Goal: Communication & Community: Answer question/provide support

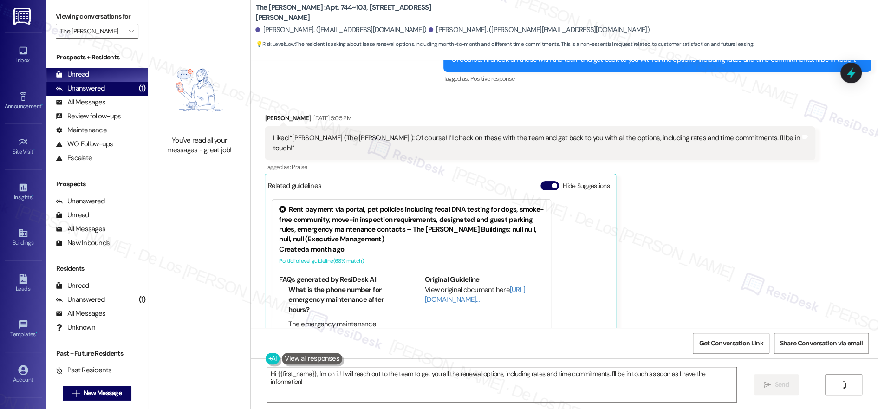
click at [106, 82] on div "Unanswered (1)" at bounding box center [96, 89] width 101 height 14
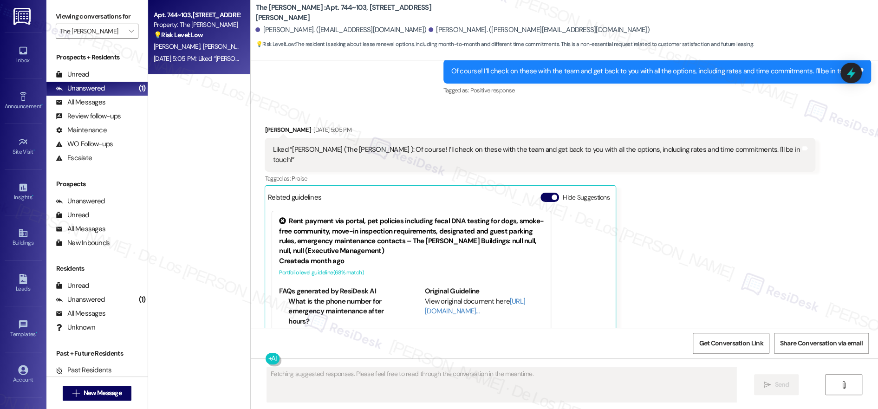
scroll to position [1048, 0]
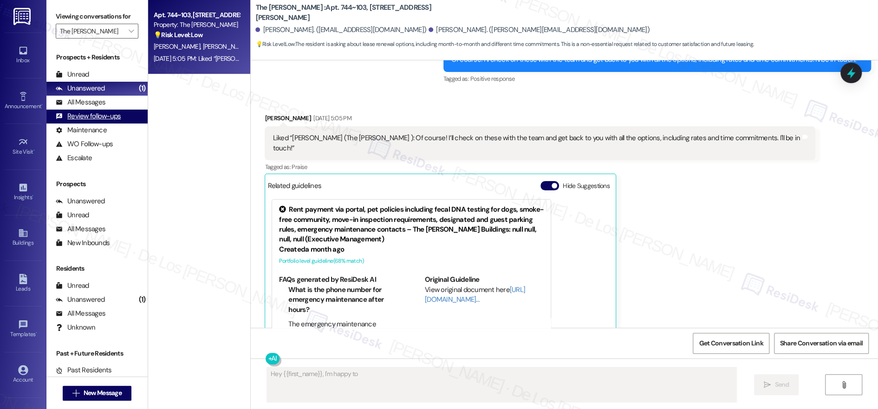
click at [119, 110] on div "Review follow-ups (undefined)" at bounding box center [96, 117] width 101 height 14
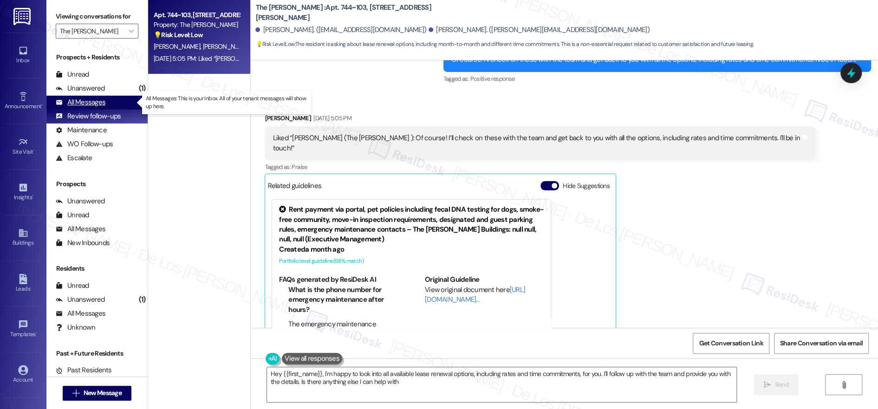
type textarea "Hey {{first_name}}, I'm happy to look into all available lease renewal options,…"
click at [121, 103] on div "All Messages (undefined)" at bounding box center [96, 103] width 101 height 14
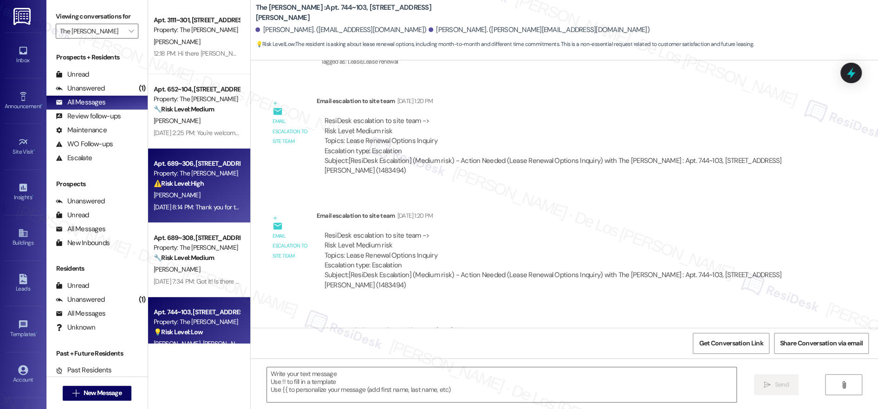
type textarea "Fetching suggested responses. Please feel free to read through the conversation…"
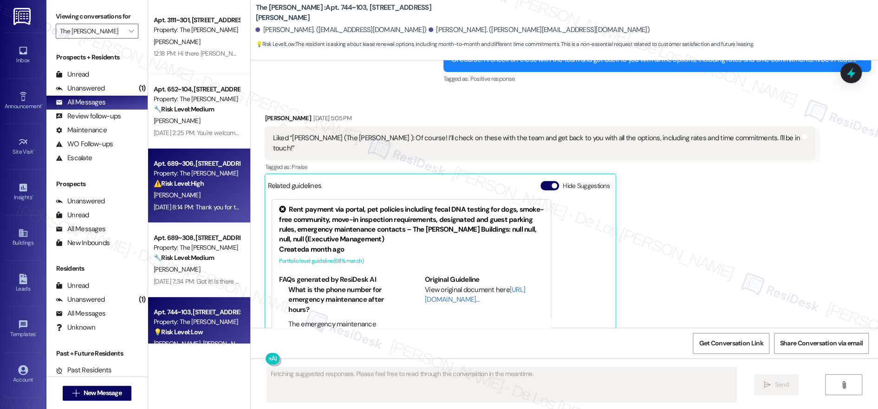
click at [185, 176] on div "Property: The [PERSON_NAME]" at bounding box center [197, 174] width 86 height 10
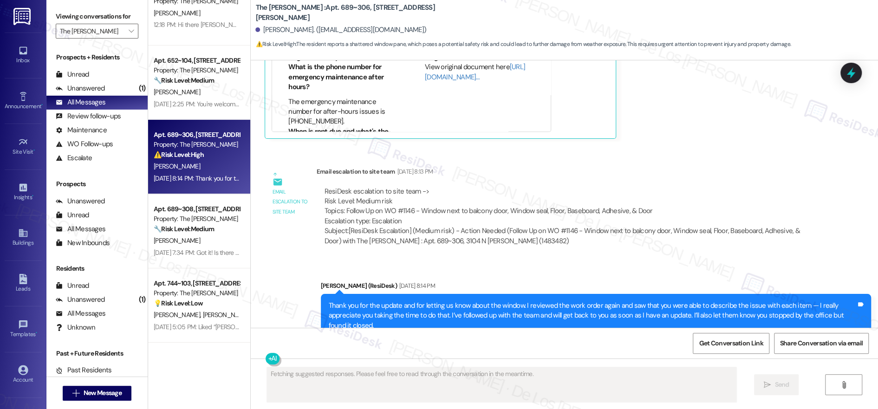
scroll to position [98, 0]
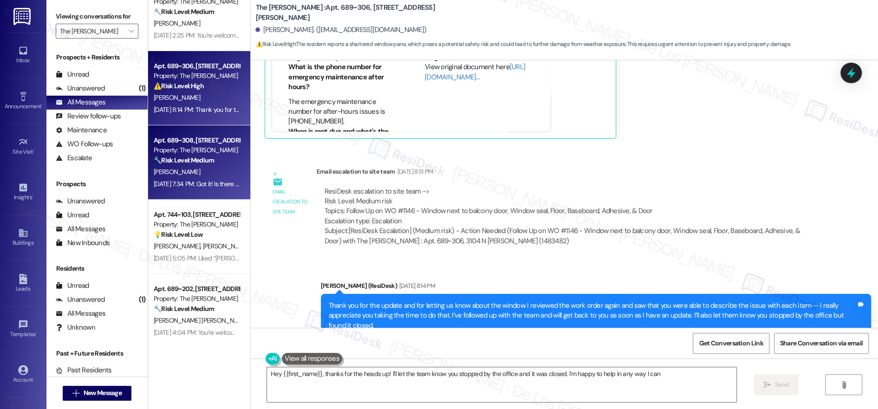
type textarea "Hey {{first_name}}, thanks for the heads up! I'll let the team know you stopped…"
click at [177, 171] on div "[PERSON_NAME]" at bounding box center [197, 172] width 88 height 12
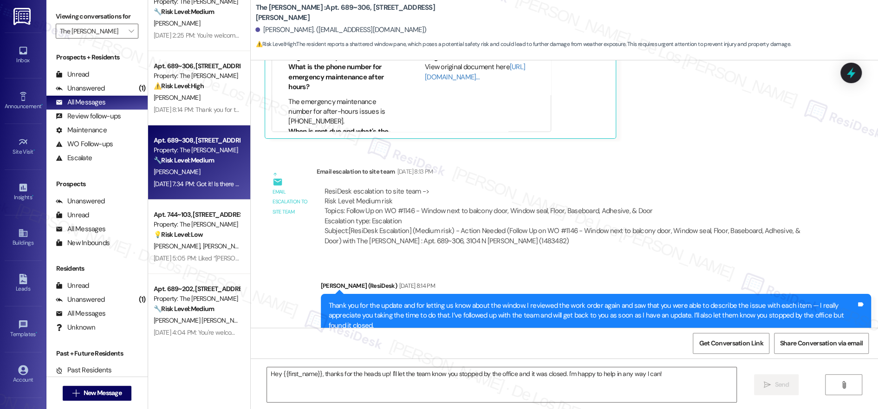
type textarea "Fetching suggested responses. Please feel free to read through the conversation…"
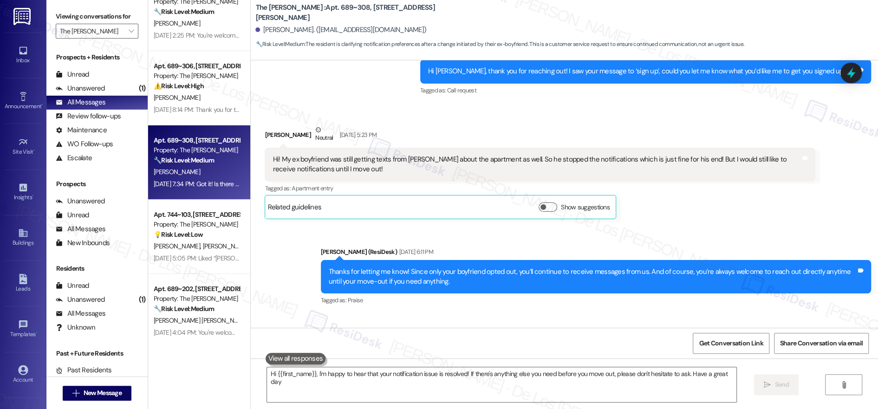
type textarea "Hi {{first_name}}, I'm happy to hear that your notification issue is resolved! …"
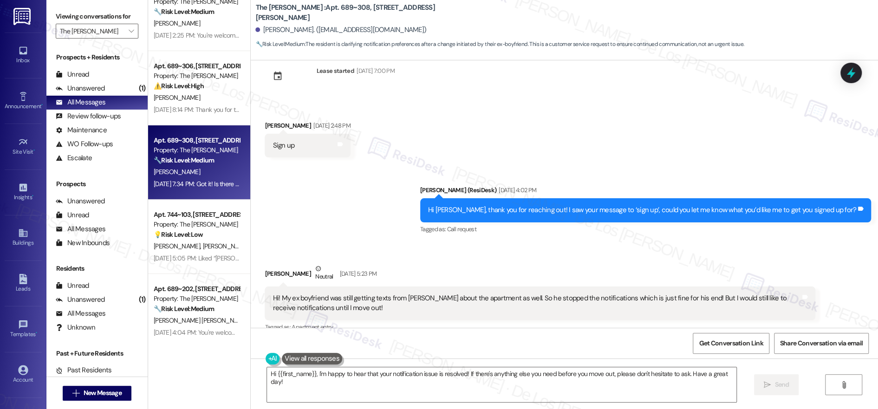
scroll to position [0, 0]
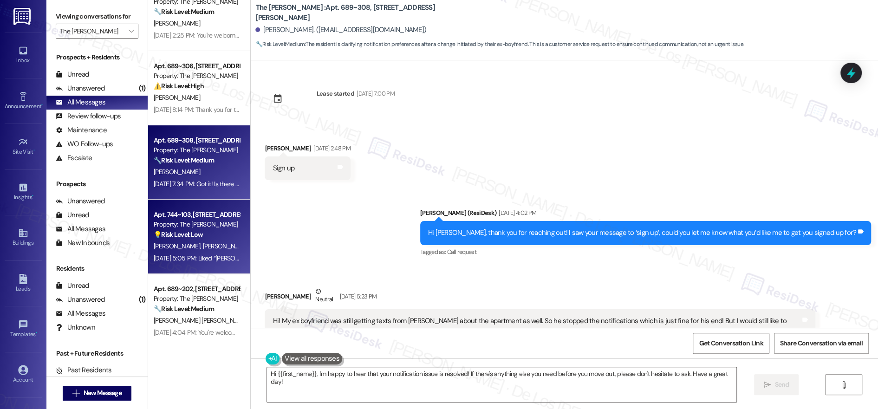
click at [168, 229] on div "Property: The [PERSON_NAME]" at bounding box center [197, 225] width 86 height 10
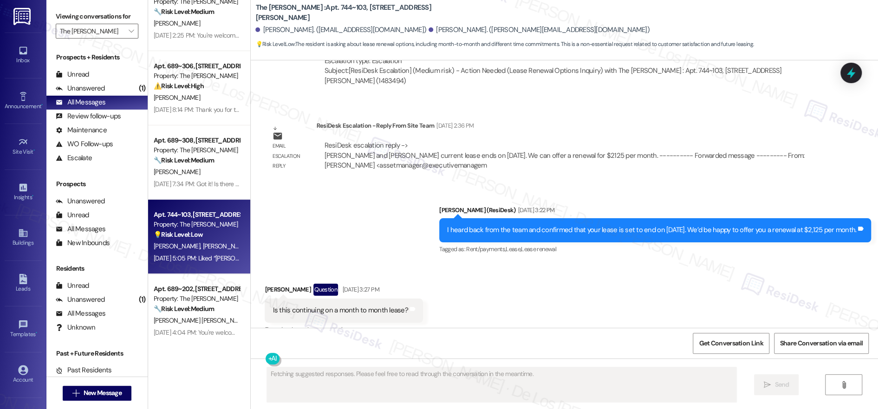
scroll to position [364, 0]
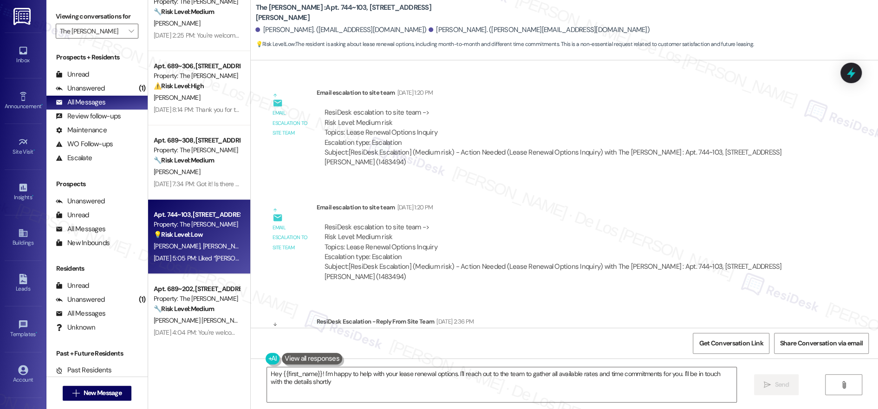
type textarea "Hey {{first_name}}! I'm happy to help with your lease renewal options. I'll rea…"
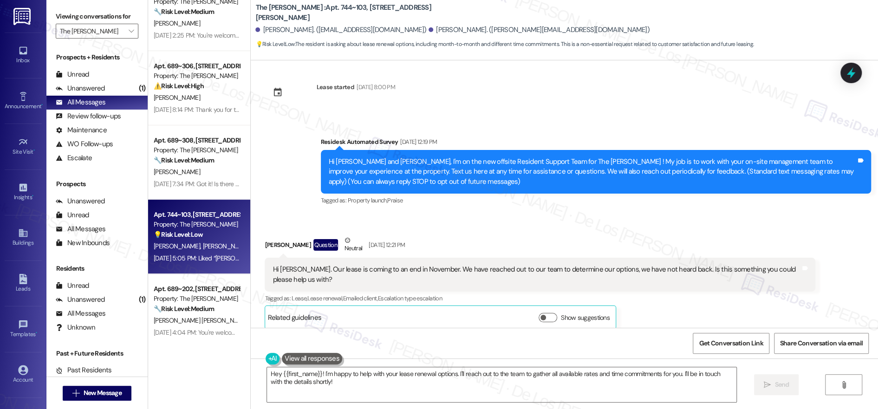
scroll to position [0, 0]
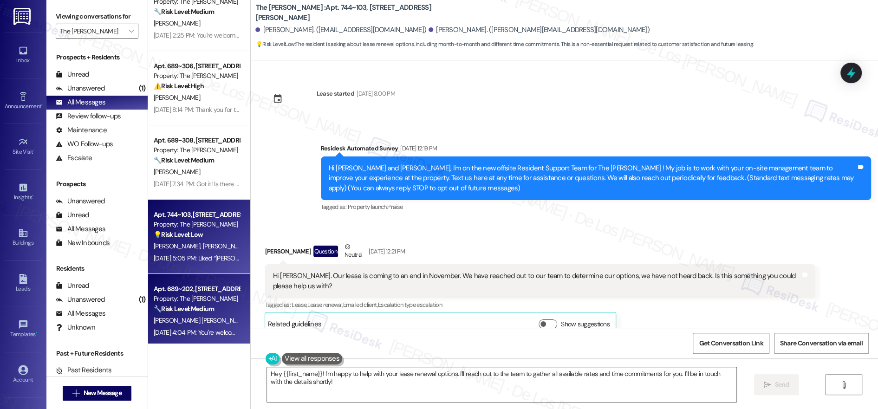
click at [185, 293] on div "Apt. 689~202, 3104 N [PERSON_NAME] Property: The [PERSON_NAME] 🔧 Risk Level: Me…" at bounding box center [197, 299] width 88 height 32
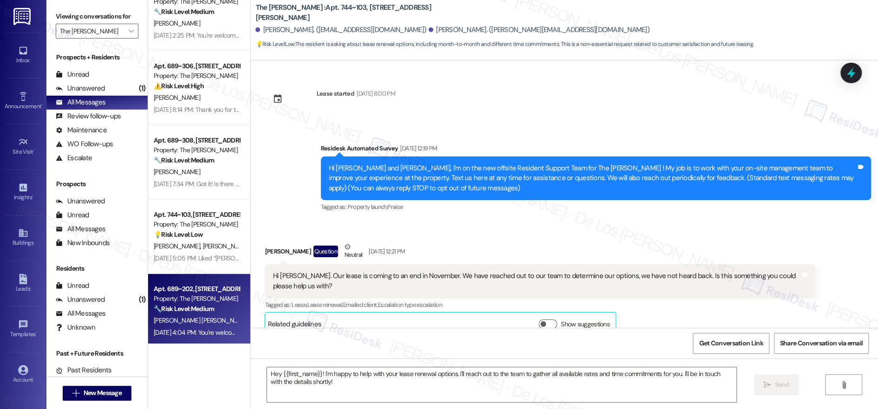
type textarea "Fetching suggested responses. Please feel free to read through the conversation…"
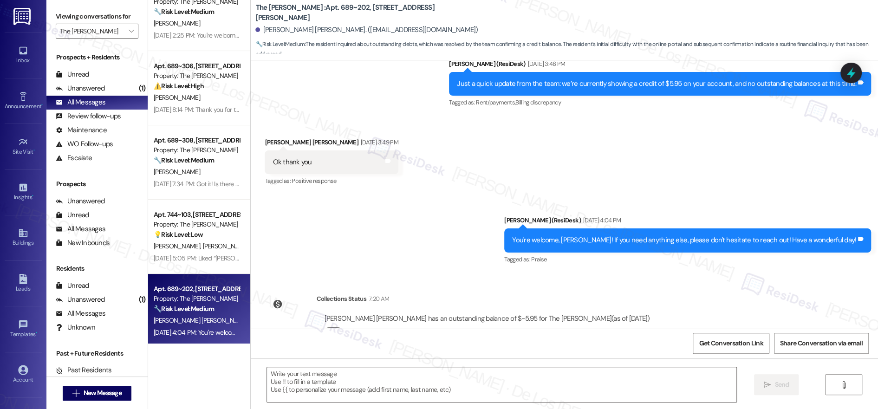
type textarea "Fetching suggested responses. Please feel free to read through the conversation…"
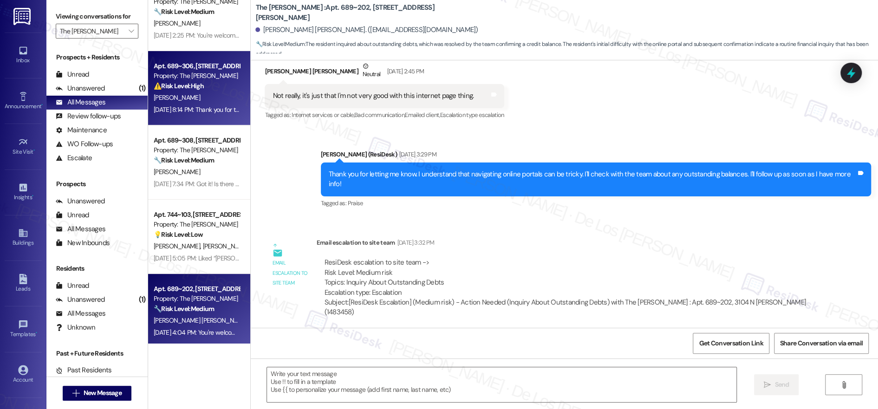
scroll to position [671, 0]
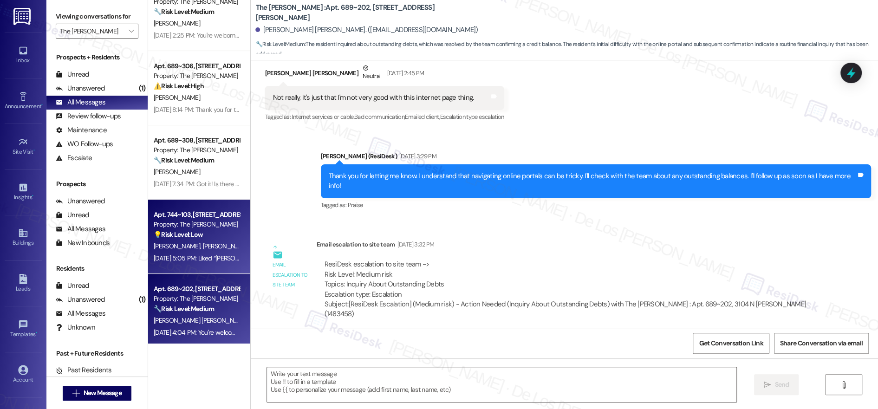
click at [214, 235] on div "💡 Risk Level: Low The resident is asking about lease renewal options, including…" at bounding box center [197, 235] width 86 height 10
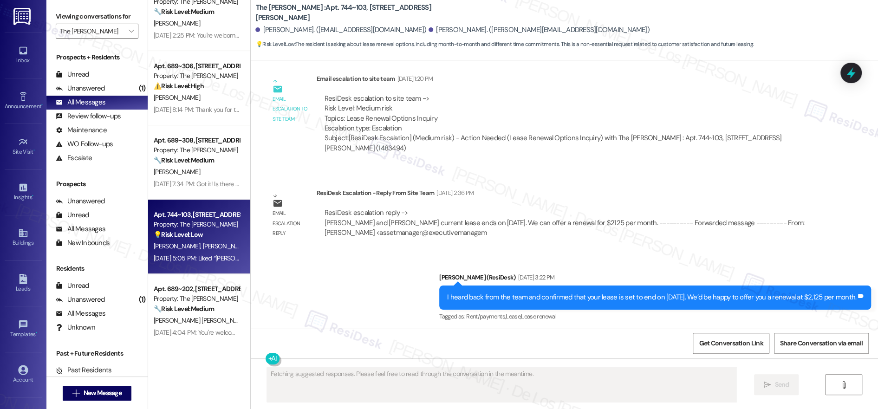
scroll to position [487, 0]
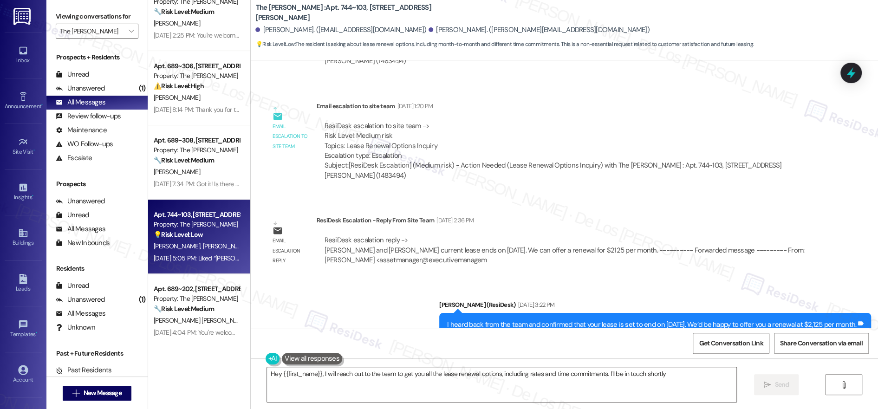
type textarea "Hey {{first_name}}, I will reach out to the team to get you all the lease renew…"
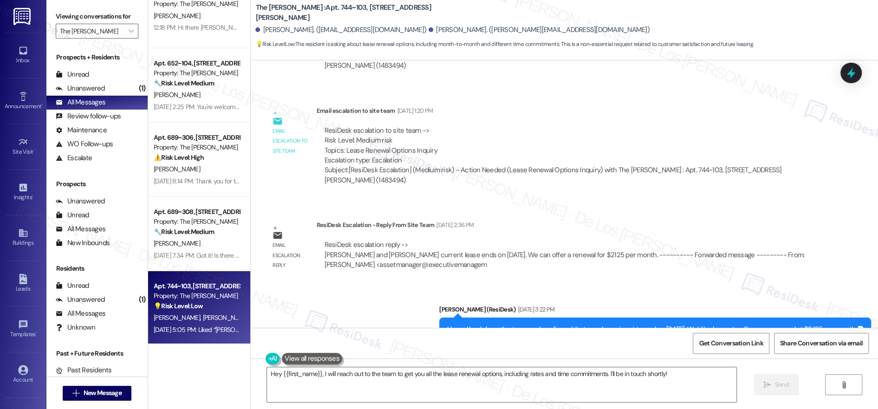
scroll to position [0, 0]
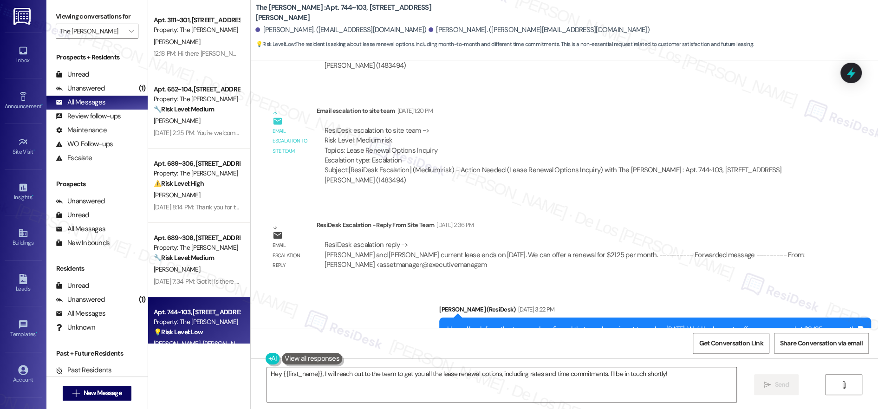
drag, startPoint x: 194, startPoint y: 42, endPoint x: 350, endPoint y: 31, distance: 156.9
click at [194, 42] on div "[PERSON_NAME]" at bounding box center [197, 42] width 88 height 12
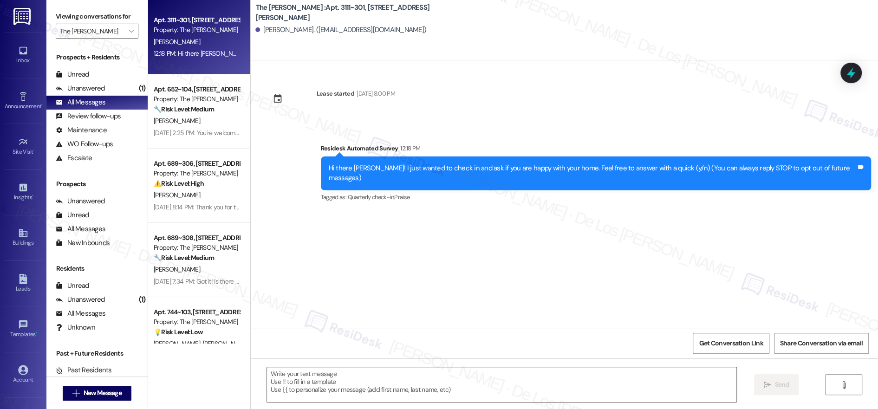
type textarea "Fetching suggested responses. Please feel free to read through the conversation…"
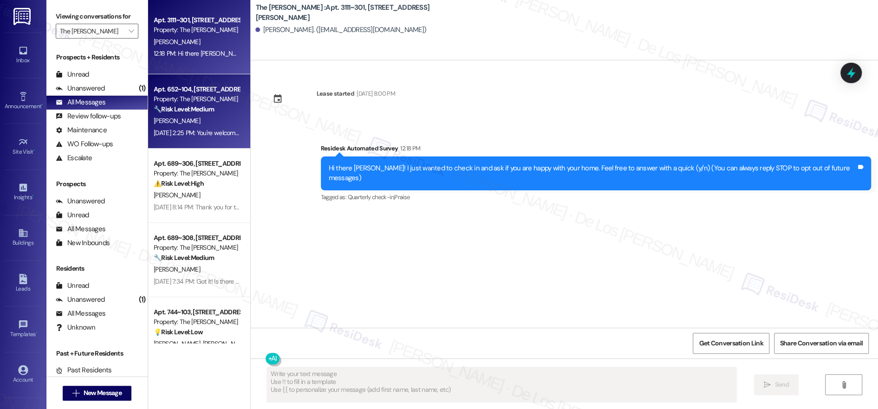
click at [215, 111] on div "🔧 Risk Level: Medium The resident is reporting an issue with landscaping leavin…" at bounding box center [197, 109] width 86 height 10
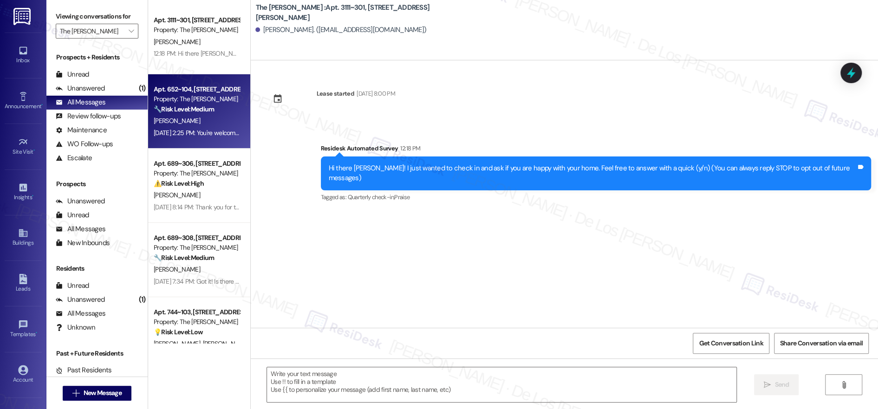
type textarea "Fetching suggested responses. Please feel free to read through the conversation…"
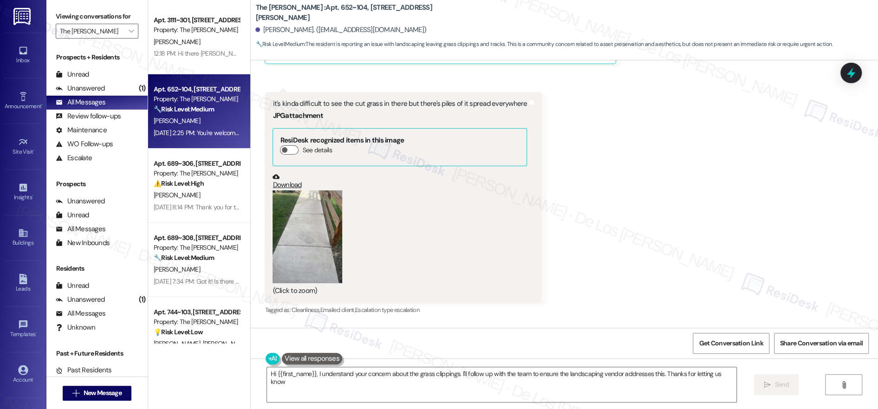
type textarea "Hi {{first_name}}, I understand your concern about the grass clippings. I'll fo…"
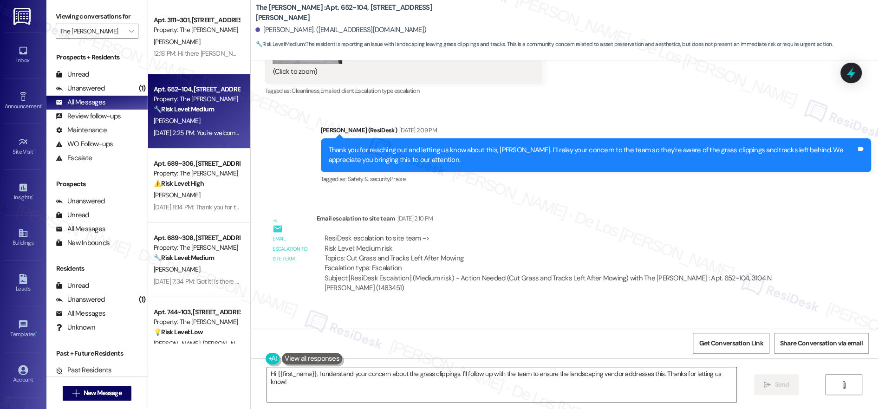
scroll to position [476, 0]
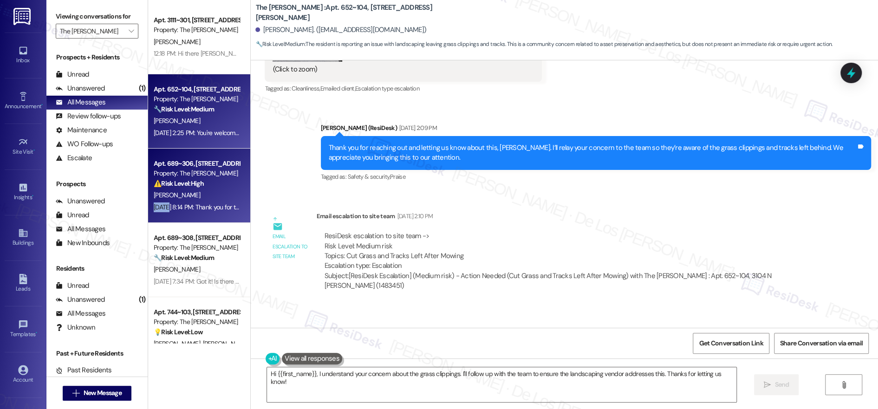
click at [161, 202] on div "[DATE] 8:14 PM: Thank you for the update and for letting us know about the wind…" at bounding box center [197, 208] width 88 height 12
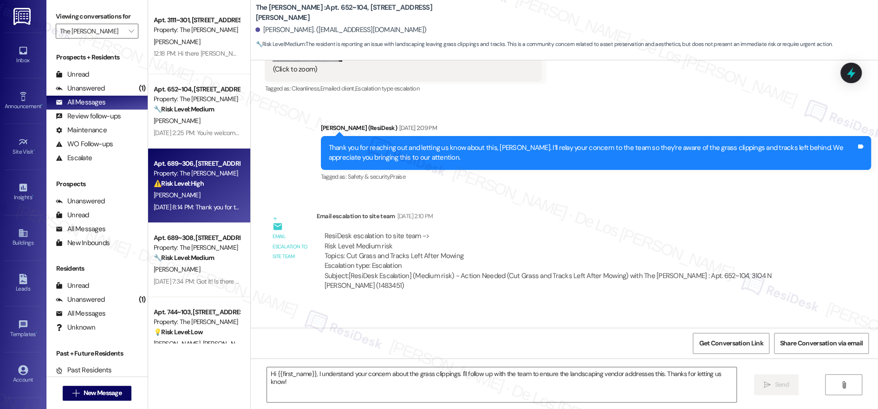
type textarea "Fetching suggested responses. Please feel free to read through the conversation…"
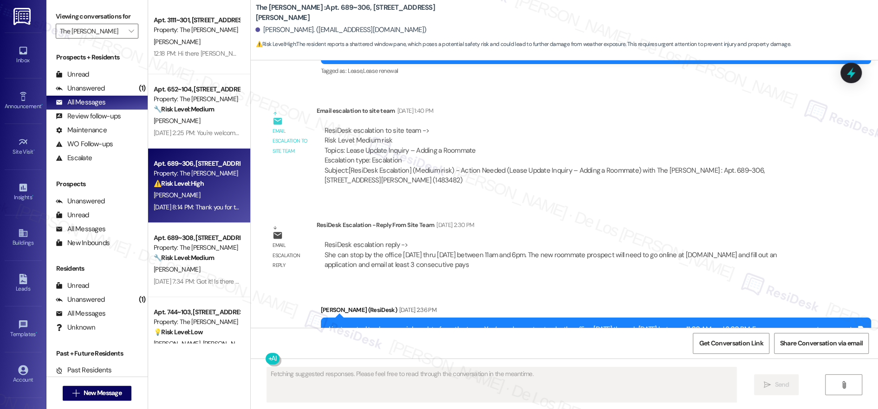
scroll to position [327, 0]
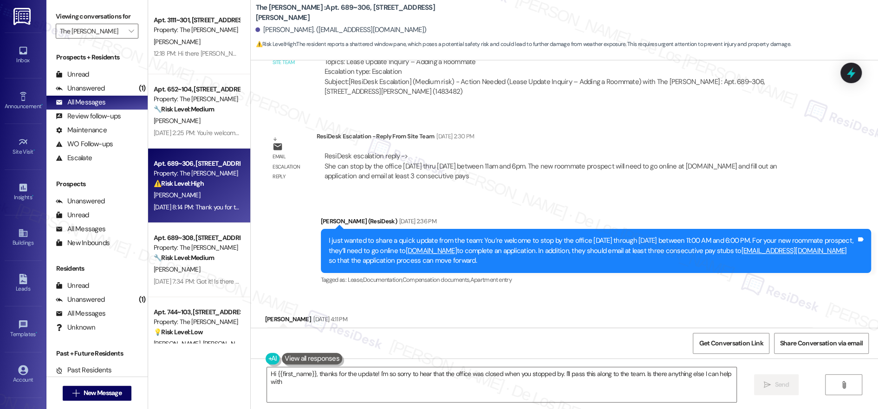
type textarea "Hi {{first_name}}, thanks for the update! I'm so sorry to hear that the office …"
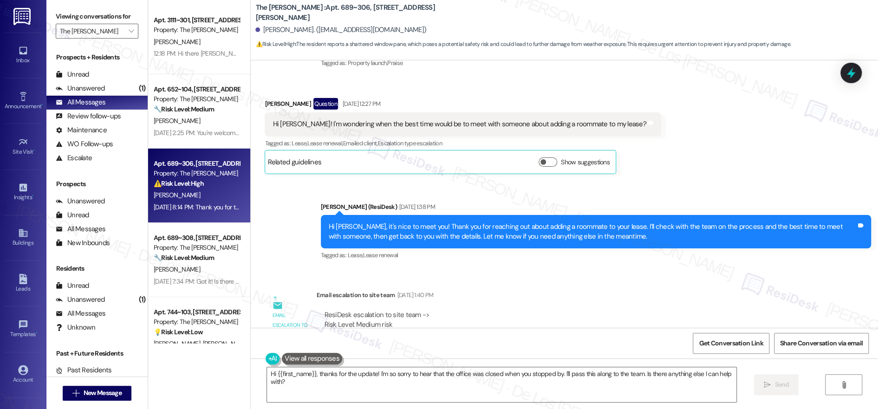
scroll to position [0, 0]
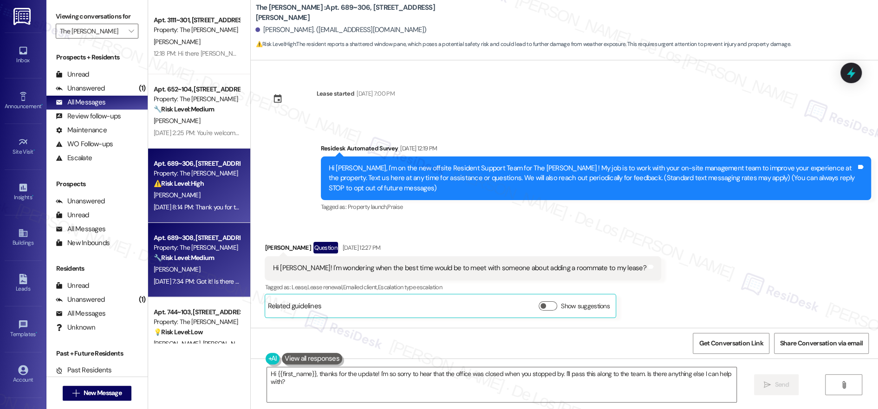
click at [168, 287] on div "Apt. 689~308, [STREET_ADDRESS][PERSON_NAME] Property: The [PERSON_NAME] 🔧 Risk …" at bounding box center [199, 260] width 102 height 74
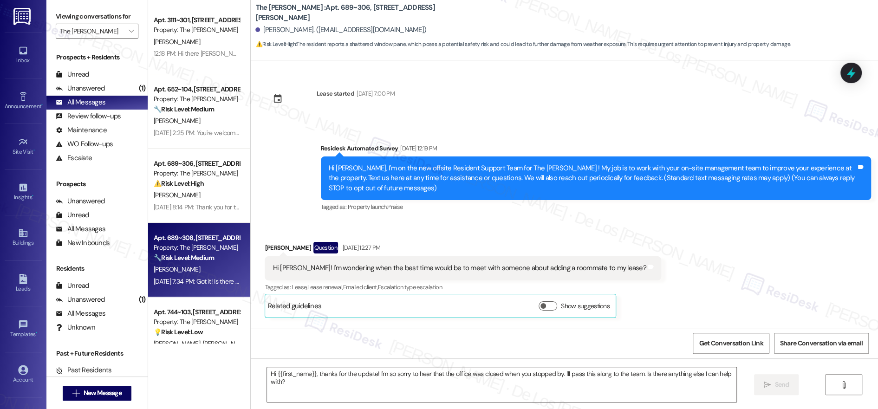
type textarea "Fetching suggested responses. Please feel free to read through the conversation…"
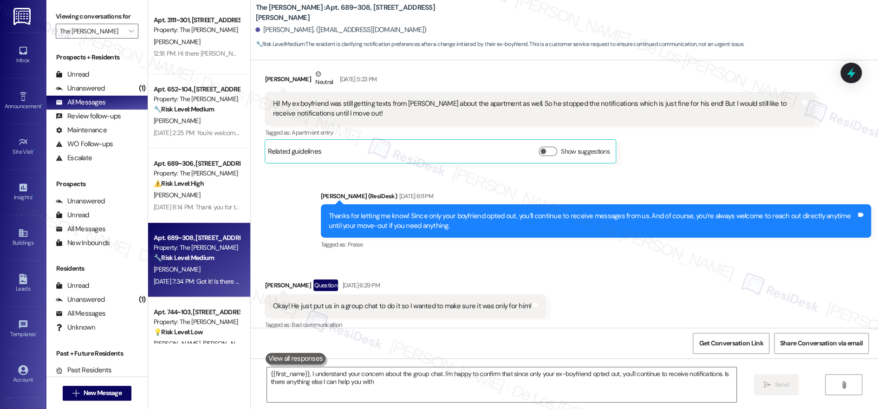
type textarea "{{first_name}}, I understand your concern about the group chat. I'm happy to co…"
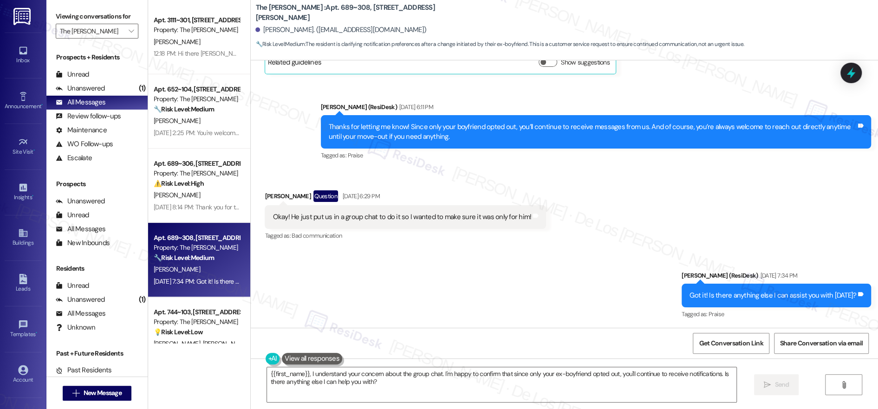
scroll to position [99, 0]
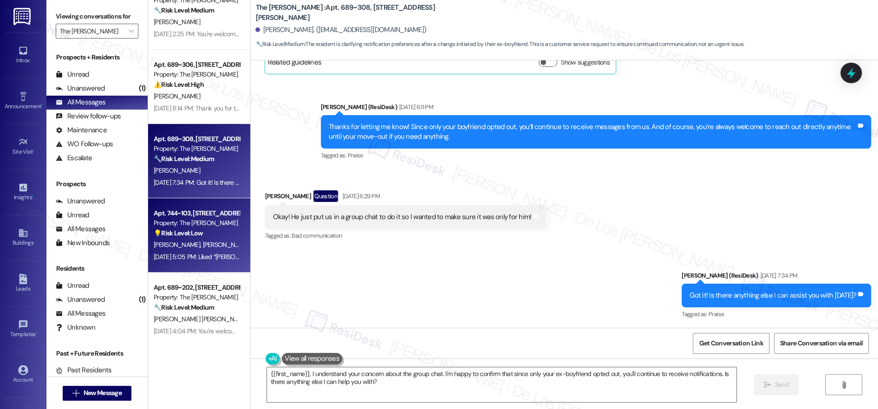
click at [209, 225] on div "Property: The [PERSON_NAME]" at bounding box center [197, 223] width 86 height 10
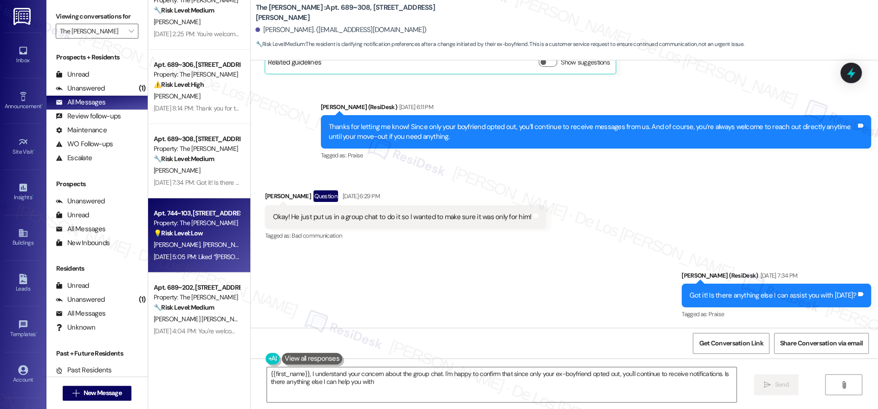
type textarea "{{first_name}}, I understand your concern about the group chat. I'm happy to co…"
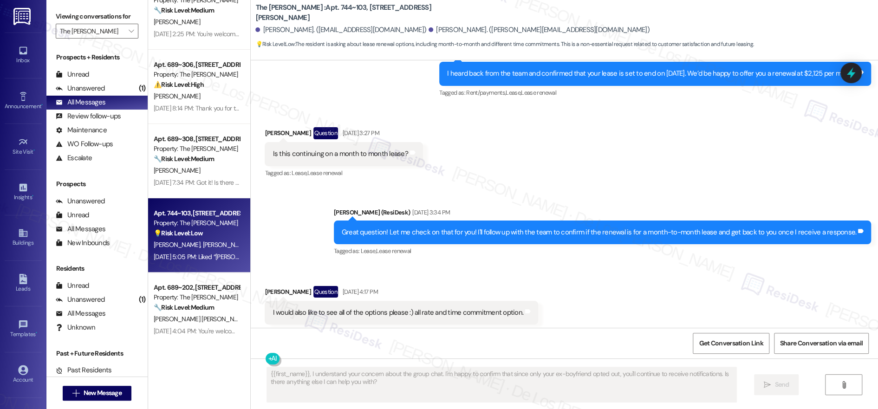
scroll to position [673, 0]
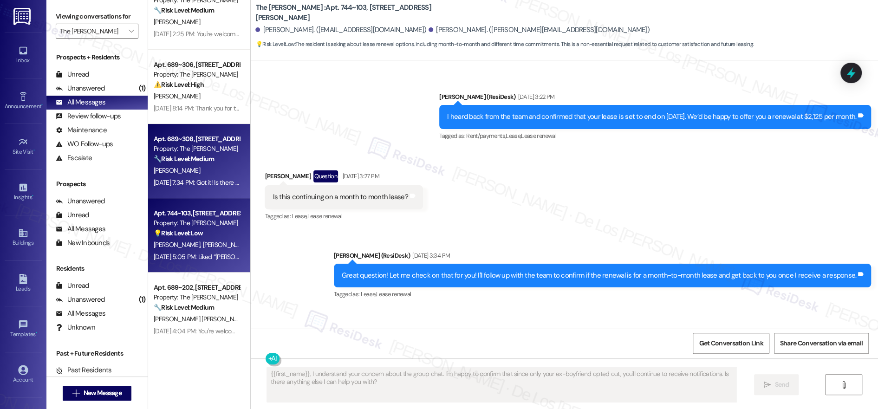
click at [213, 168] on div "[PERSON_NAME]" at bounding box center [197, 171] width 88 height 12
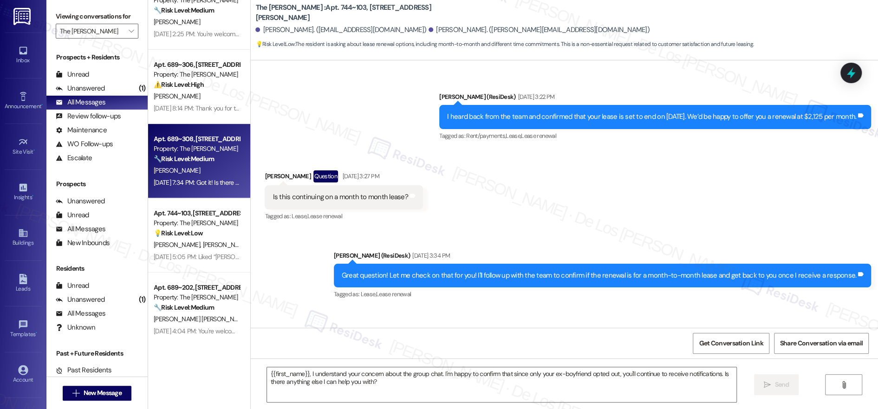
type textarea "Fetching suggested responses. Please feel free to read through the conversation…"
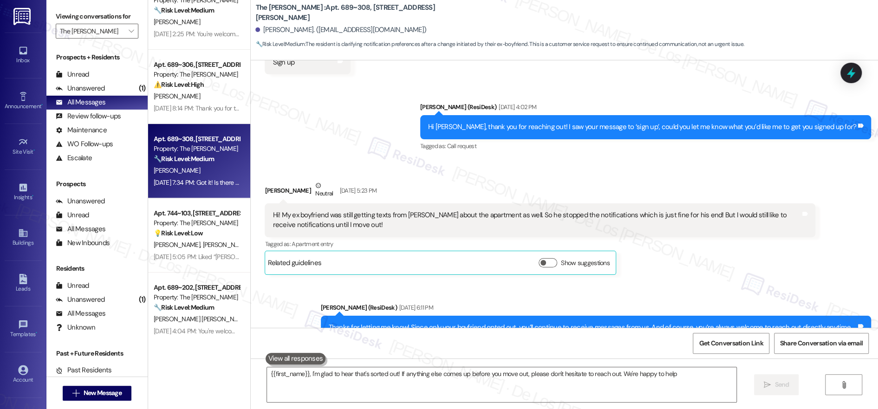
type textarea "{{first_name}}, I'm glad to hear that's sorted out! If anything else comes up b…"
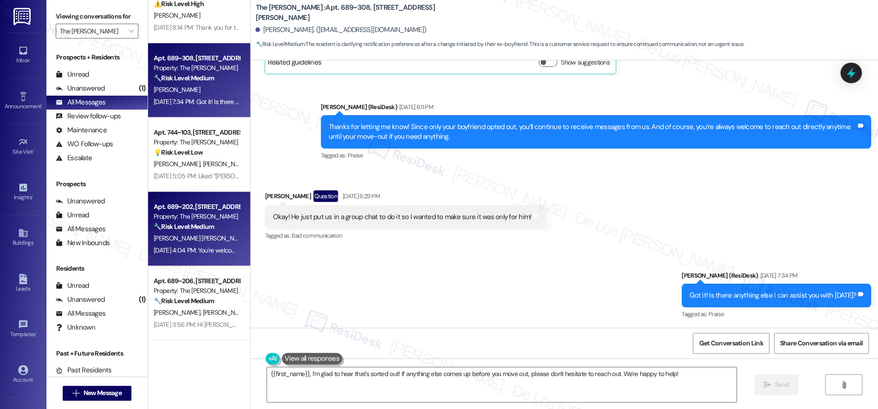
scroll to position [180, 0]
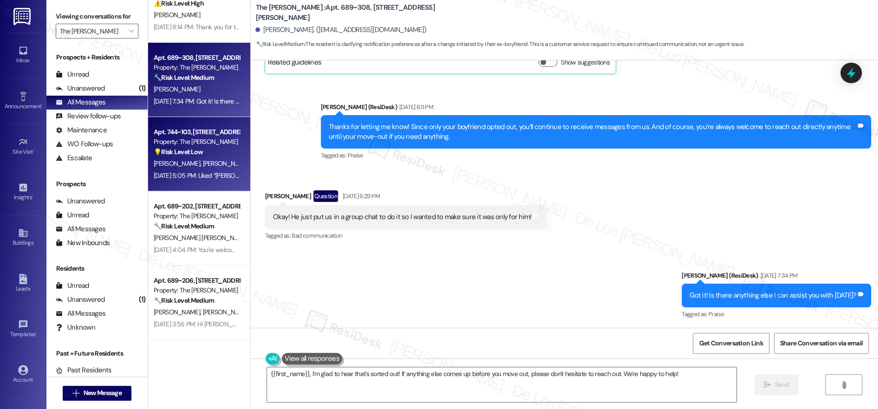
click at [203, 167] on span "[PERSON_NAME]" at bounding box center [226, 163] width 46 height 8
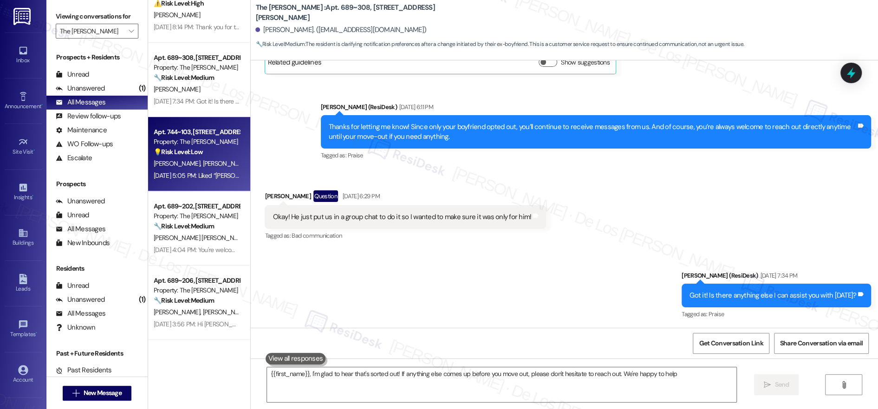
type textarea "{{first_name}}, I'm glad to hear that's sorted out! If anything else comes up b…"
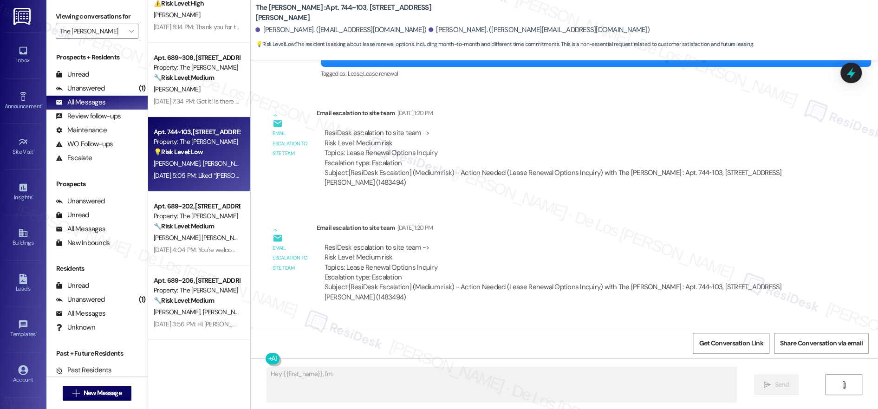
scroll to position [350, 0]
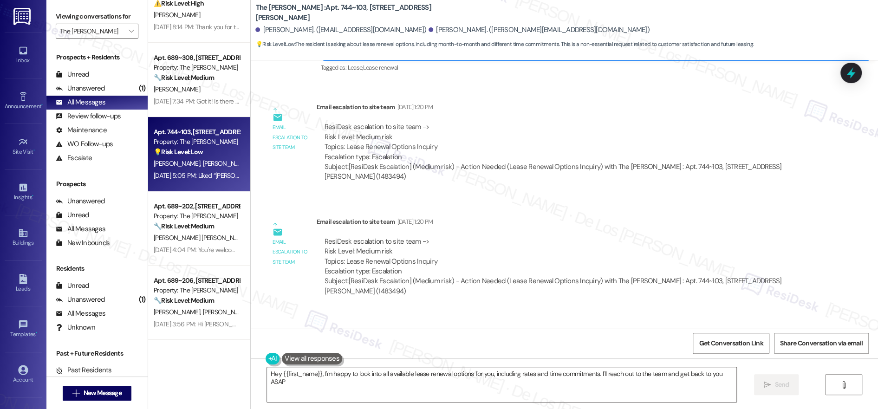
type textarea "Hey {{first_name}}, I'm happy to look into all available lease renewal options …"
click at [108, 31] on input "The [PERSON_NAME]" at bounding box center [92, 31] width 64 height 15
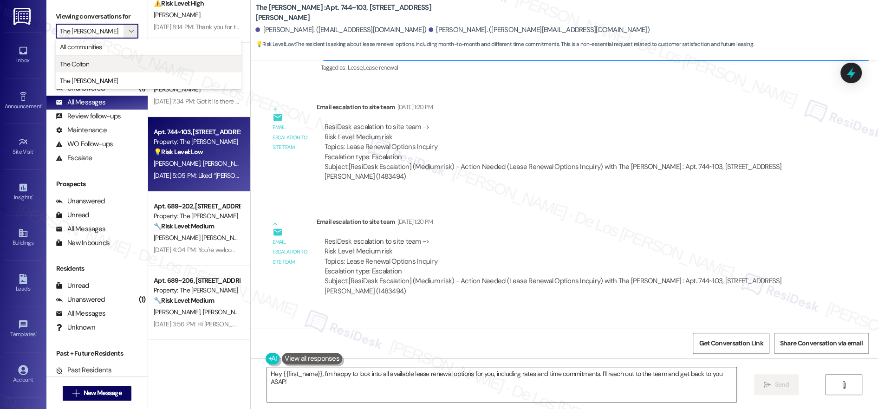
click at [89, 61] on span "The Colton" at bounding box center [74, 63] width 29 height 9
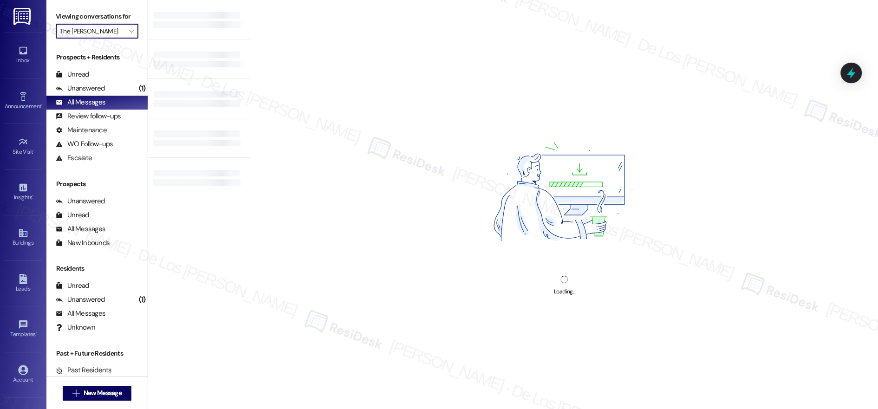
type input "The Colton"
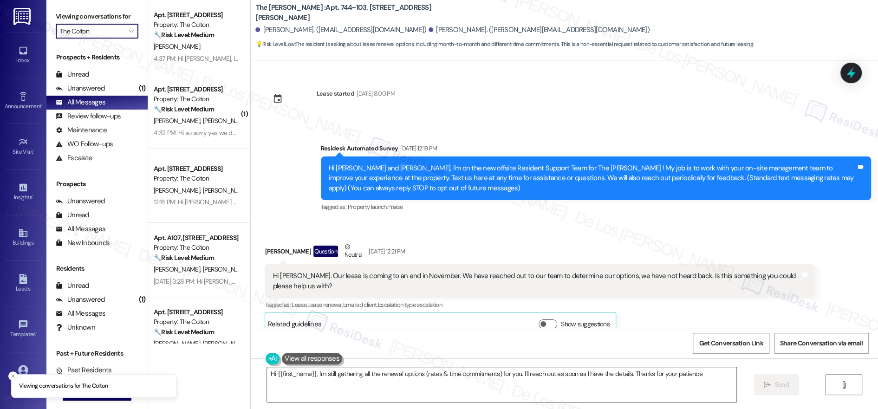
type textarea "Hi {{first_name}}, I'm still gathering all the renewal options (rates & time co…"
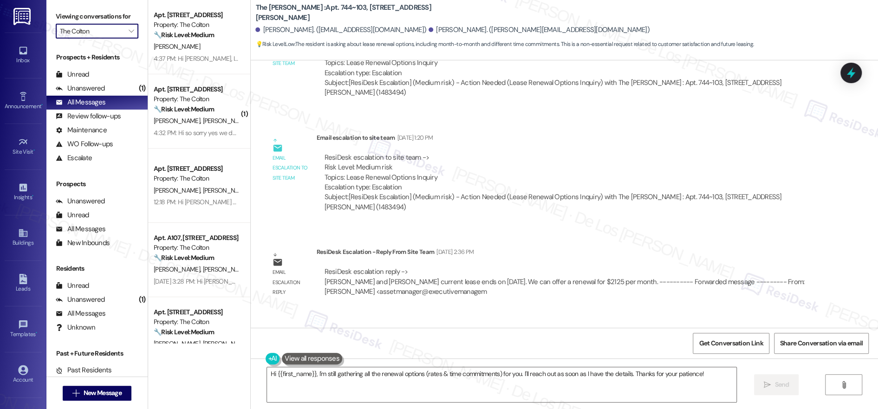
scroll to position [245, 0]
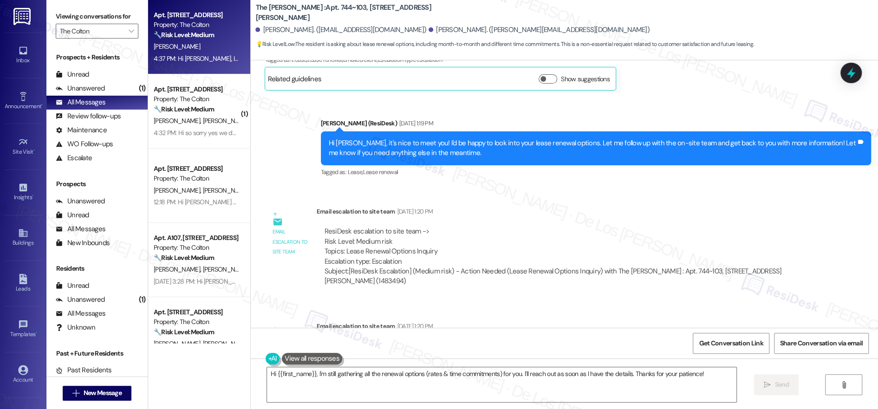
click at [198, 39] on strong "🔧 Risk Level: Medium" at bounding box center [184, 35] width 60 height 8
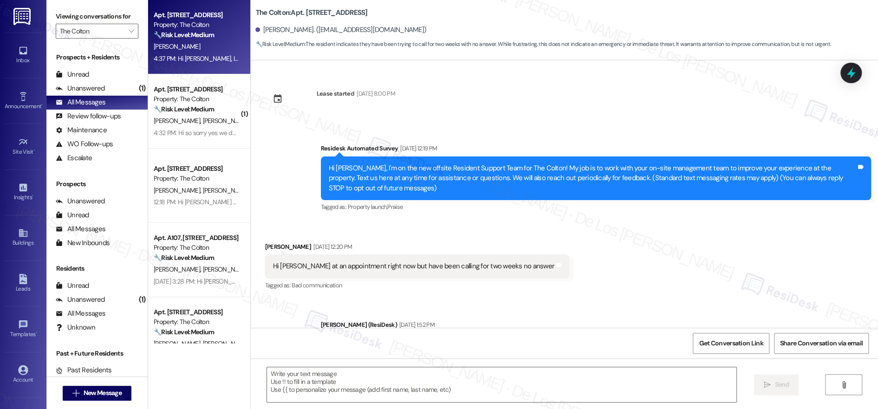
type textarea "Fetching suggested responses. Please feel free to read through the conversation…"
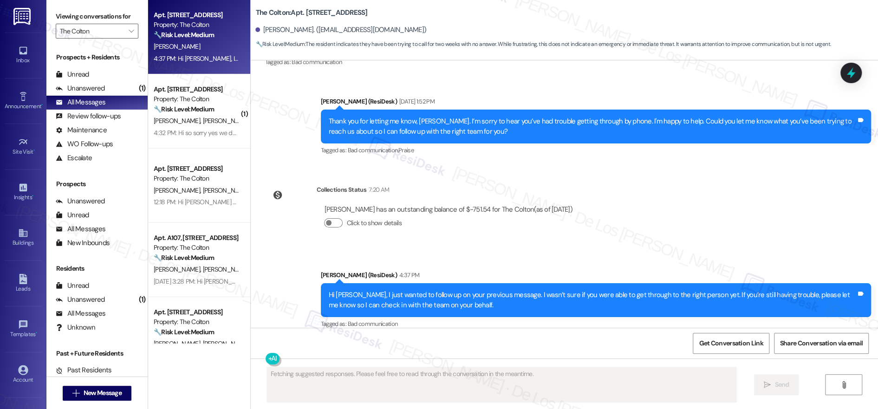
scroll to position [0, 0]
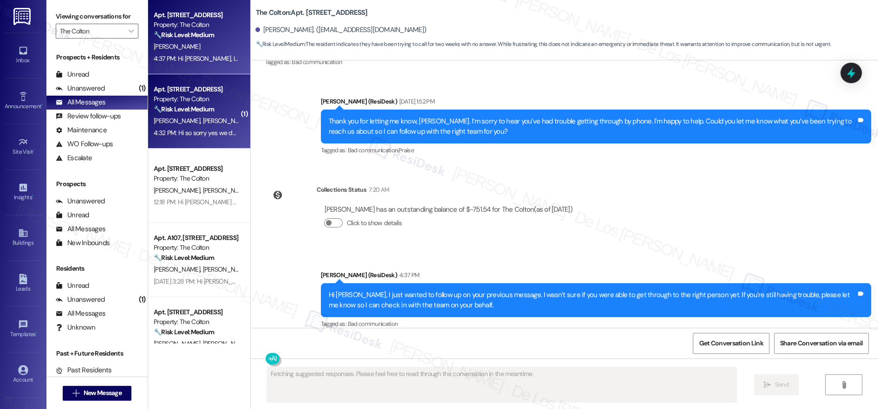
click at [194, 113] on strong "🔧 Risk Level: Medium" at bounding box center [184, 109] width 60 height 8
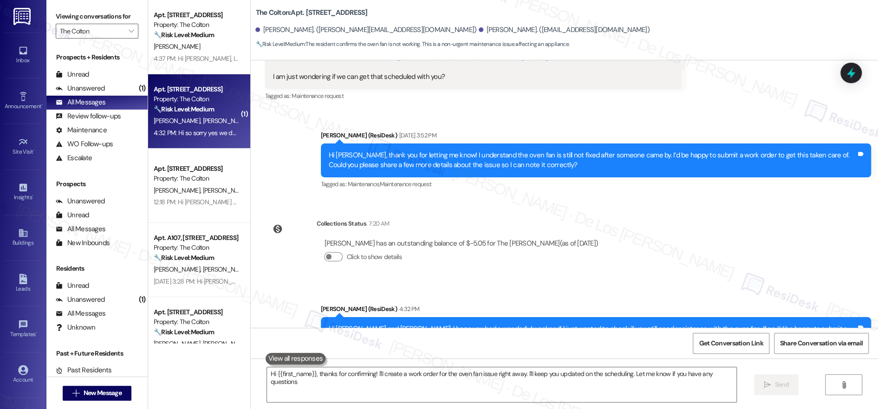
type textarea "Hi {{first_name}}, thanks for confirming! I'll create a work order for the oven…"
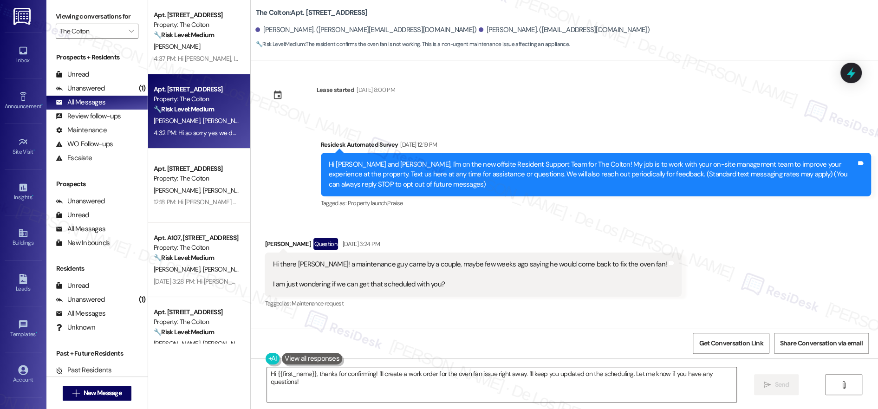
scroll to position [0, 0]
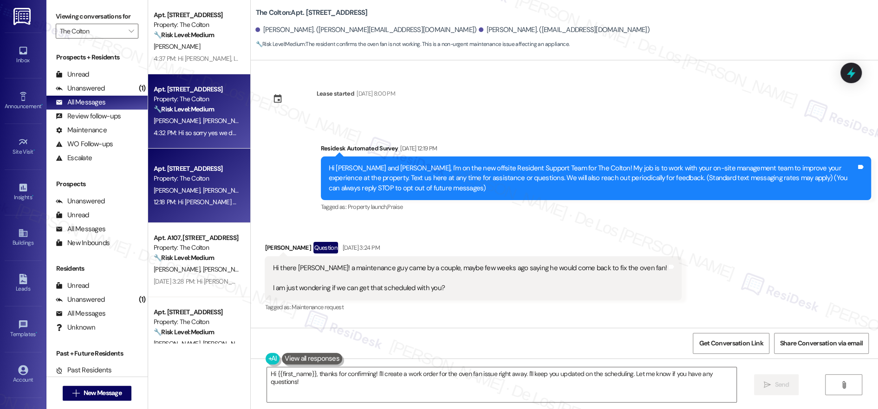
click at [212, 178] on div "Property: The Colton" at bounding box center [197, 179] width 86 height 10
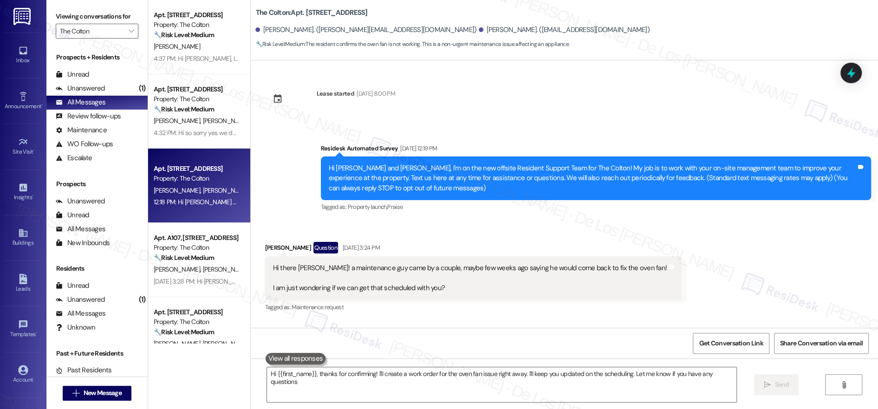
type textarea "Hi {{first_name}}, thanks for confirming! I'll create a work order for the oven…"
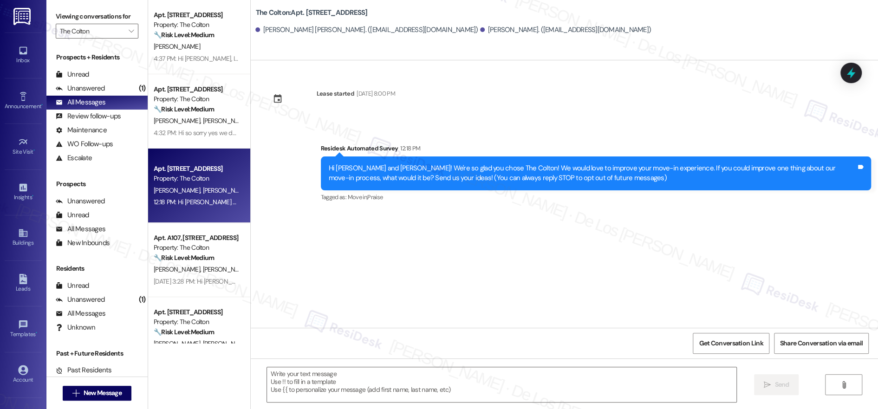
type textarea "Fetching suggested responses. Please feel free to read through the conversation…"
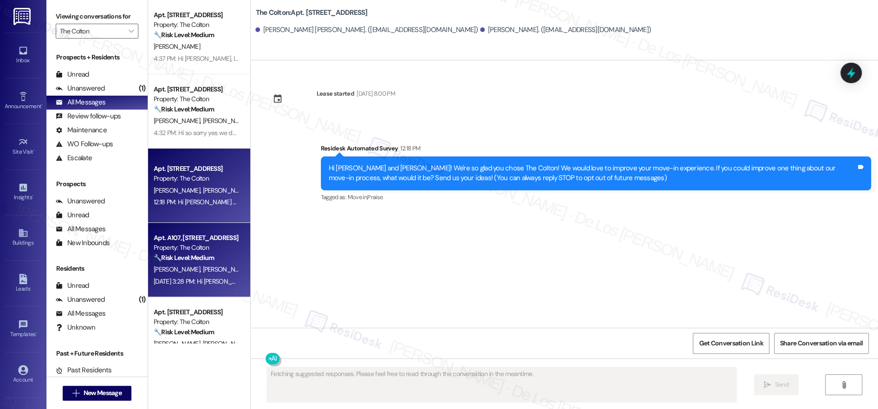
click at [203, 268] on span "[PERSON_NAME]" at bounding box center [226, 269] width 46 height 8
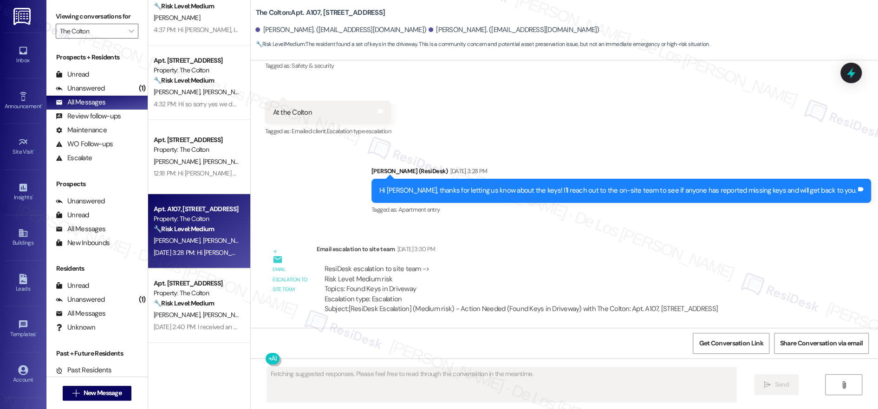
scroll to position [94, 0]
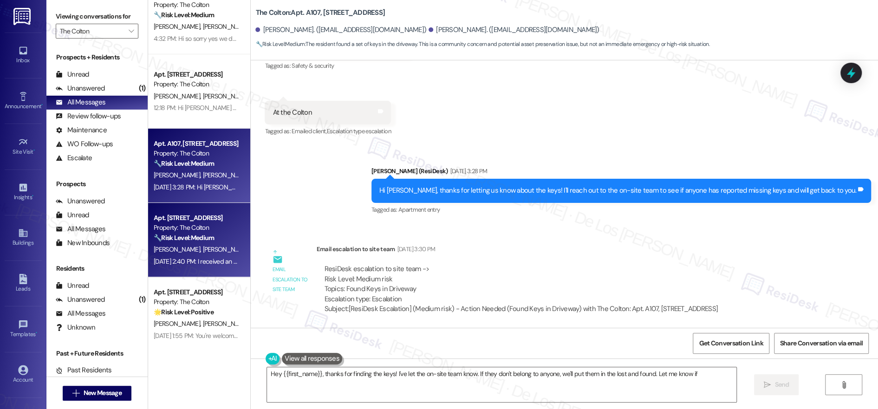
type textarea "Hey {{first_name}}, thanks for finding the keys! I've let the on-site team know…"
click at [183, 223] on div "Property: The Colton" at bounding box center [197, 228] width 86 height 10
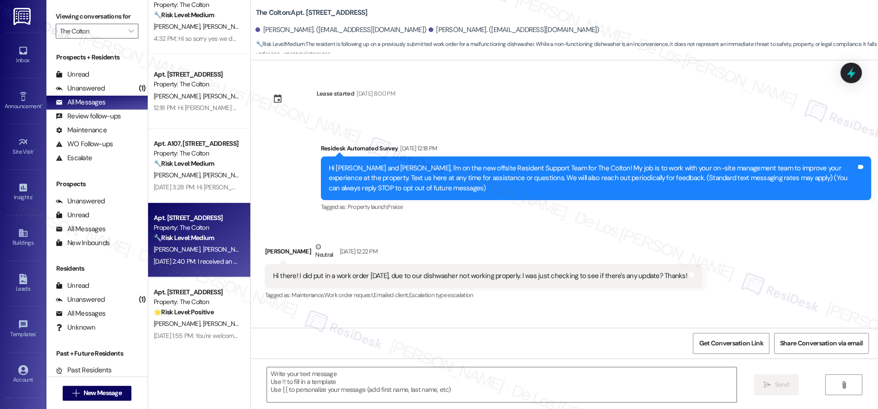
type textarea "Fetching suggested responses. Please feel free to read through the conversation…"
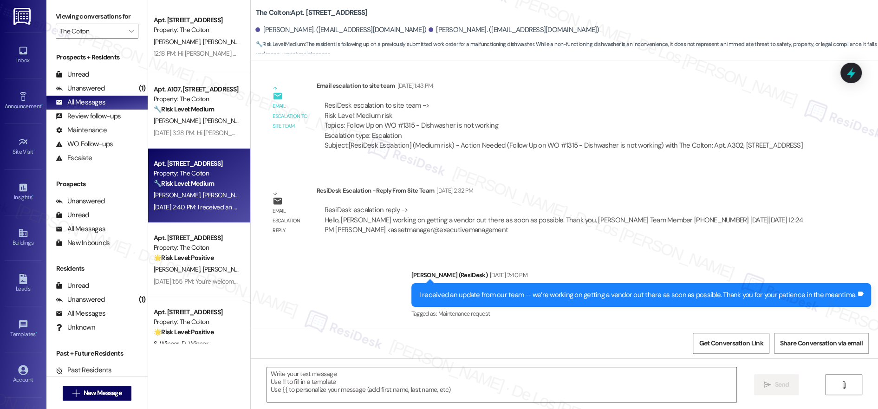
scroll to position [202, 0]
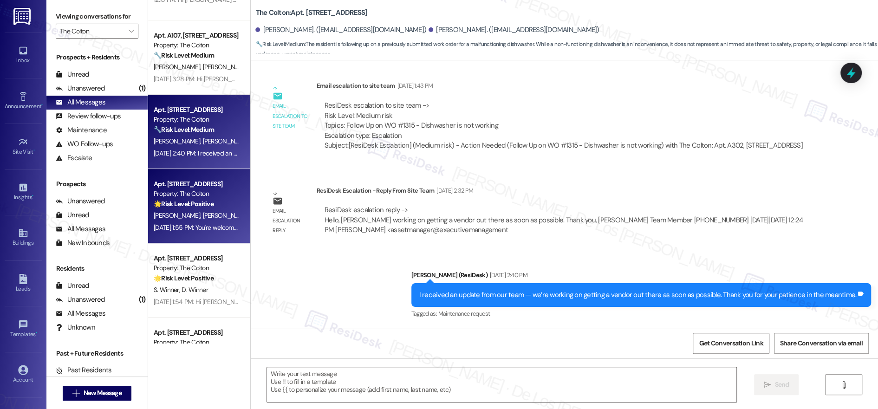
click at [218, 194] on div "Property: The Colton" at bounding box center [197, 194] width 86 height 10
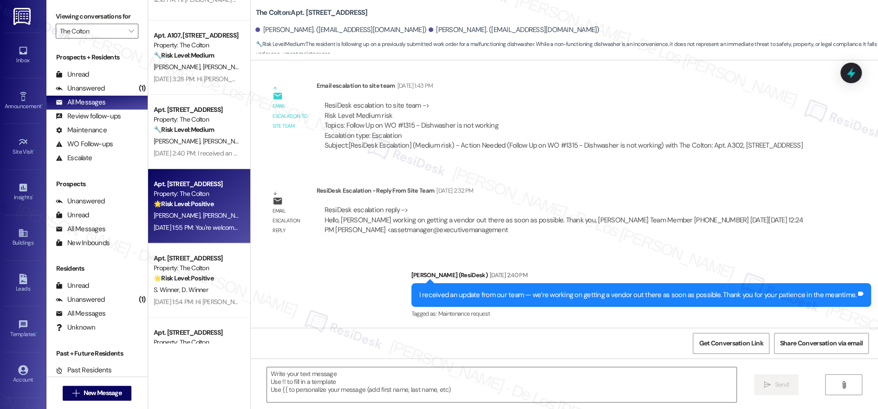
type textarea "Fetching suggested responses. Please feel free to read through the conversation…"
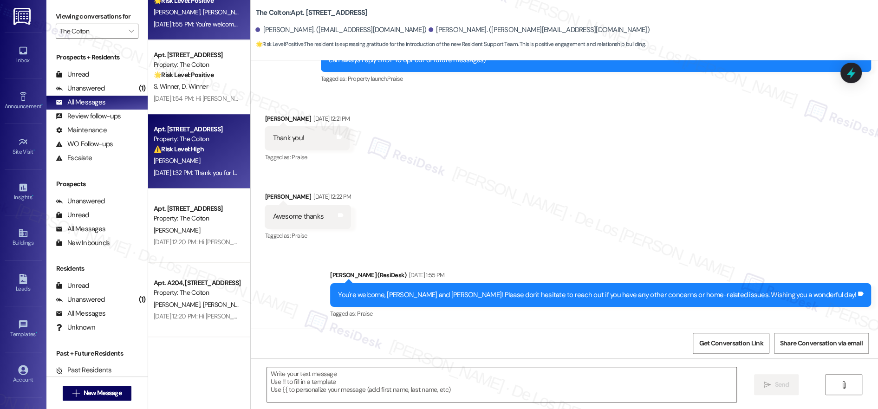
scroll to position [412, 0]
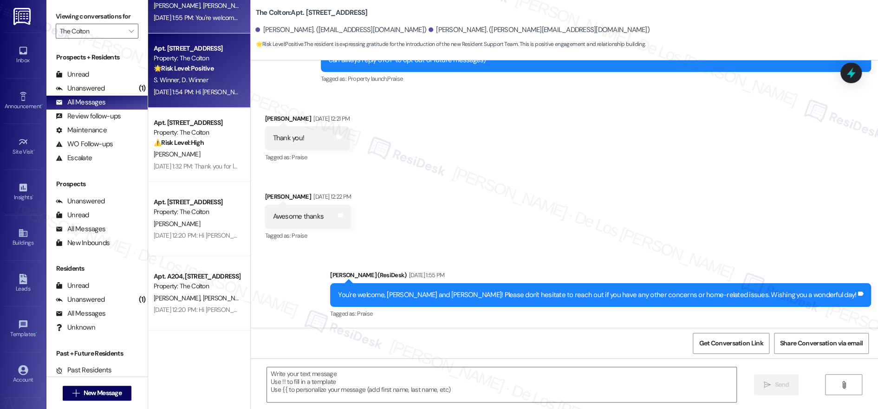
click at [186, 97] on div "[DATE] 1:54 PM: Hi [PERSON_NAME] and [PERSON_NAME], it's nice to meet you! If y…" at bounding box center [197, 92] width 88 height 12
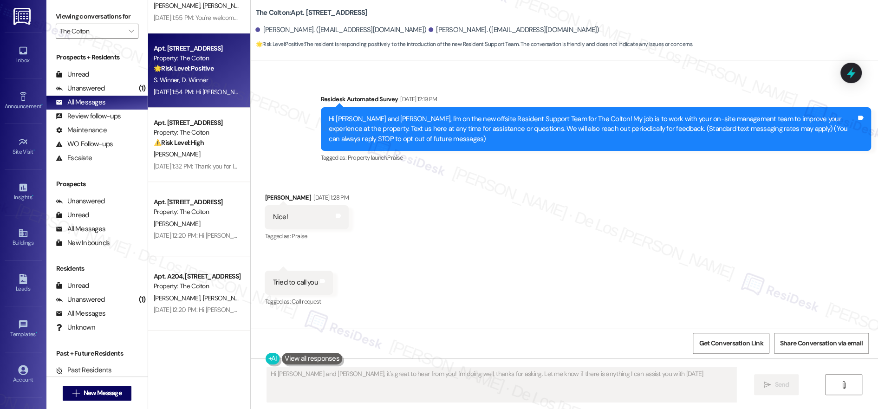
type textarea "Hi [PERSON_NAME] and [PERSON_NAME], it's great to hear from you! I'm doing well…"
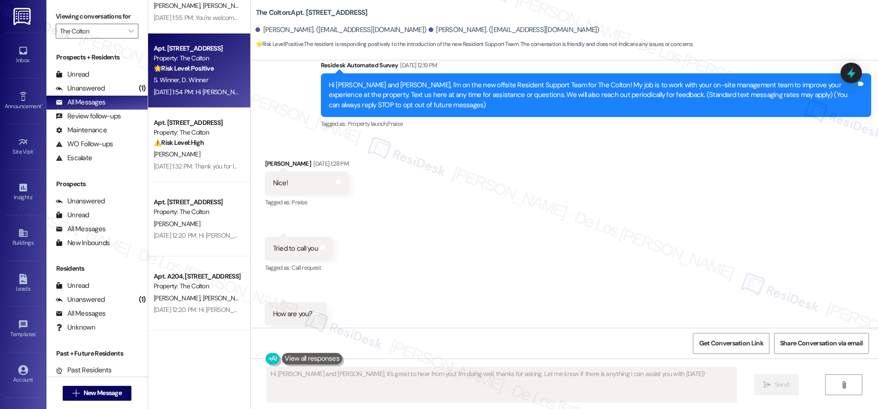
scroll to position [324, 0]
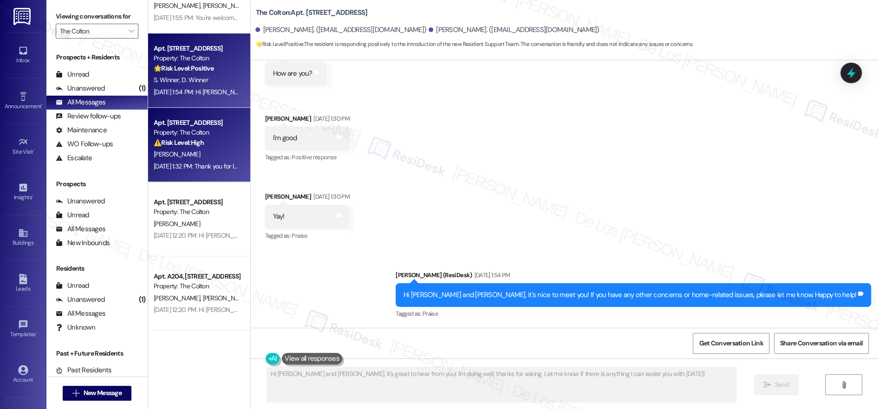
click at [193, 162] on div "[DATE] 1:32 PM: Thank you for letting me know, Mersades. I understand your dish…" at bounding box center [651, 166] width 995 height 8
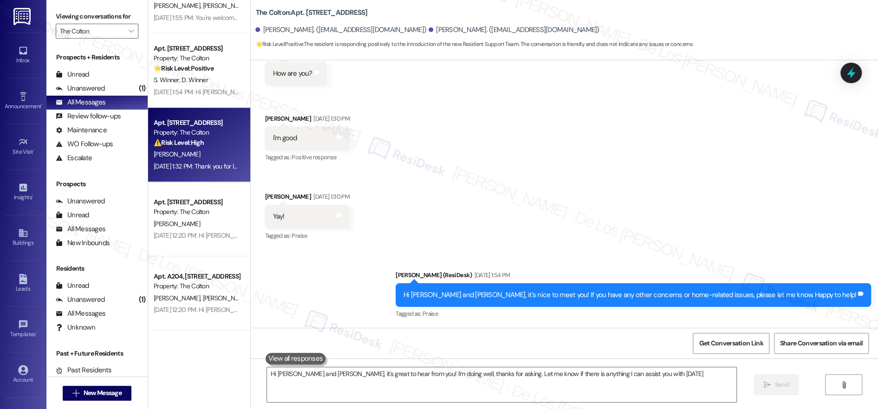
type textarea "Hi [PERSON_NAME] and [PERSON_NAME], it's great to hear from you! I'm doing well…"
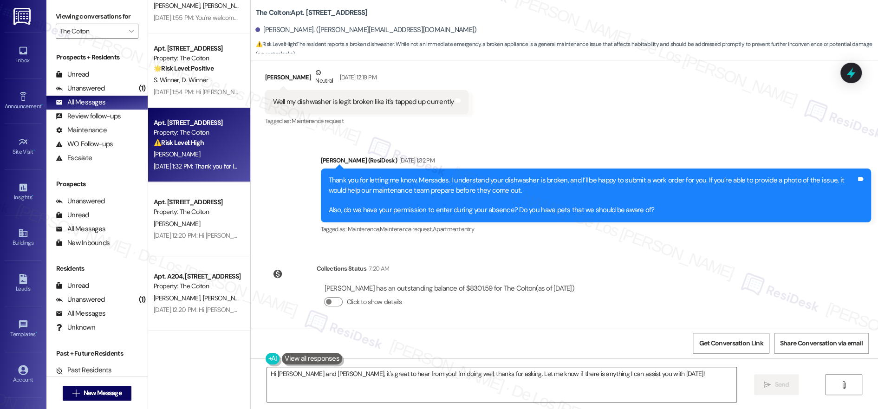
scroll to position [175, 0]
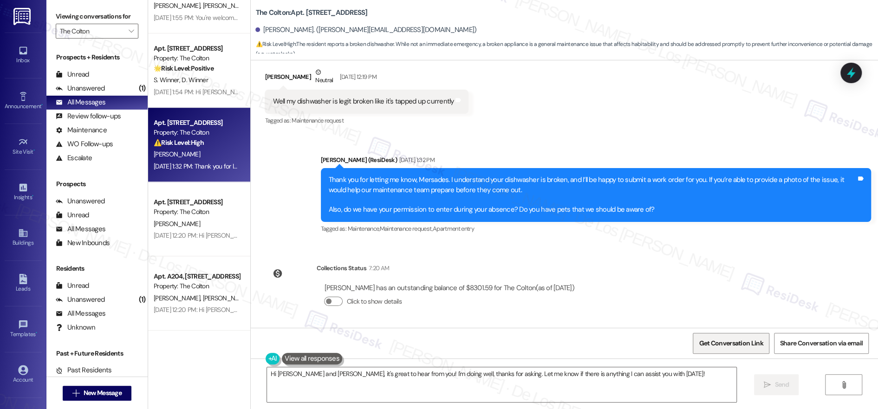
click at [741, 351] on span "Get Conversation Link" at bounding box center [731, 343] width 68 height 20
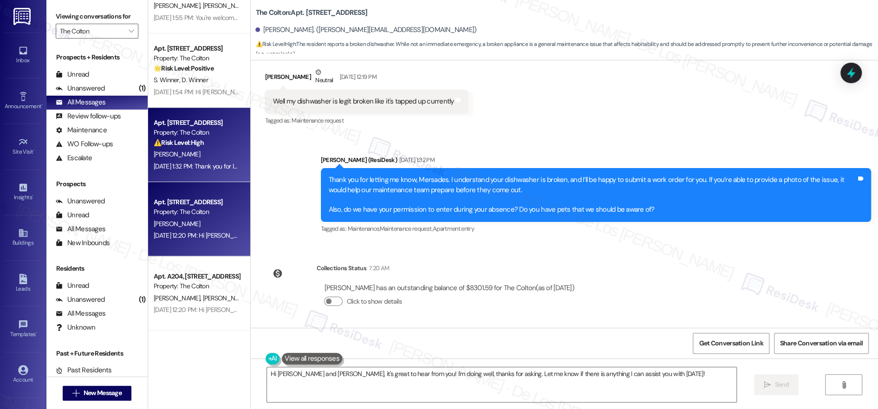
click at [229, 215] on div "Apt. [STREET_ADDRESS] Property: The Colton" at bounding box center [197, 207] width 88 height 22
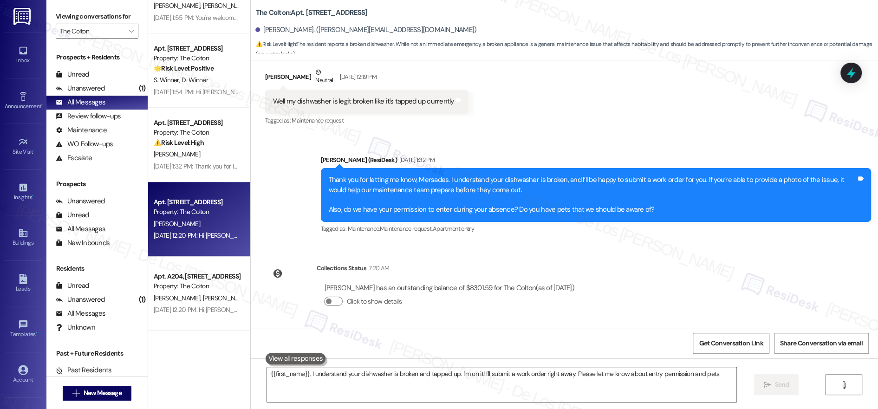
type textarea "{{first_name}}, I understand your dishwasher is broken and tapped up. I'm on it…"
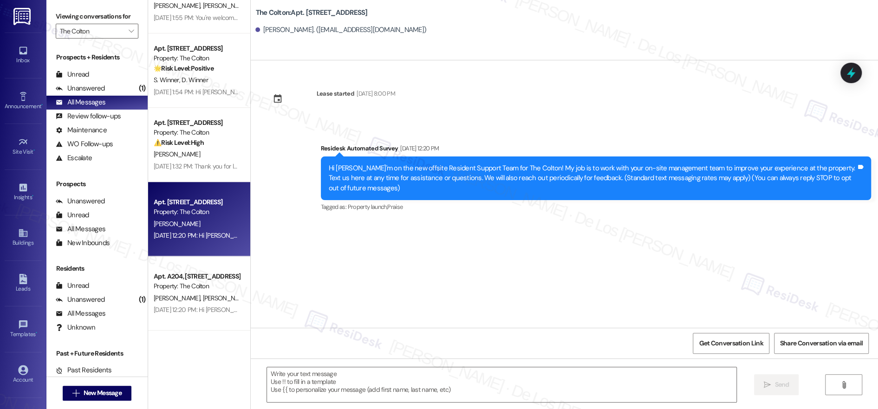
type textarea "Fetching suggested responses. Please feel free to read through the conversation…"
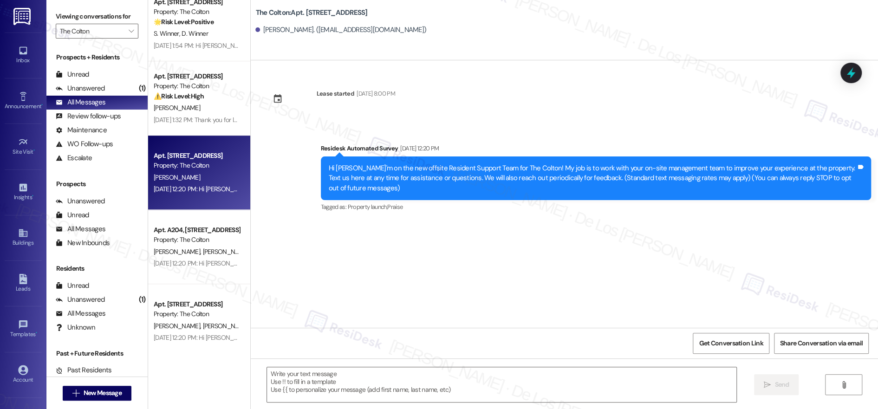
scroll to position [480, 0]
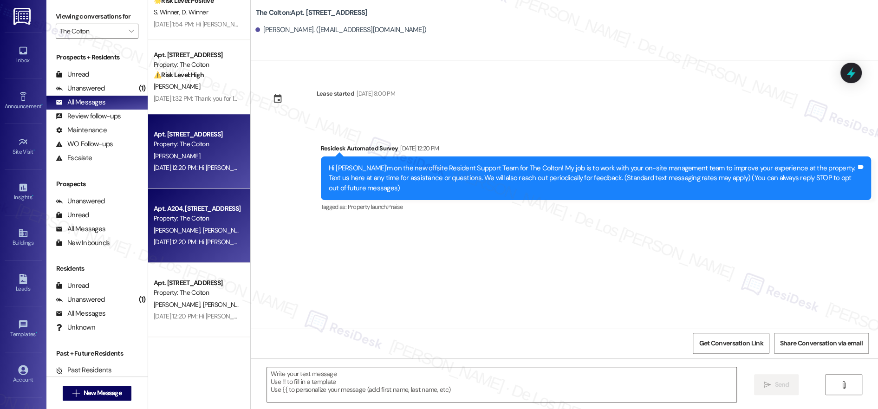
click at [199, 230] on div "[PERSON_NAME] [PERSON_NAME]" at bounding box center [197, 231] width 88 height 12
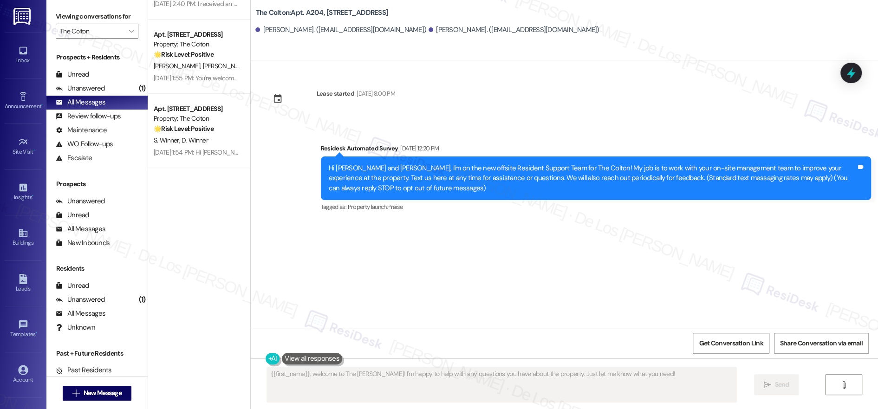
scroll to position [0, 0]
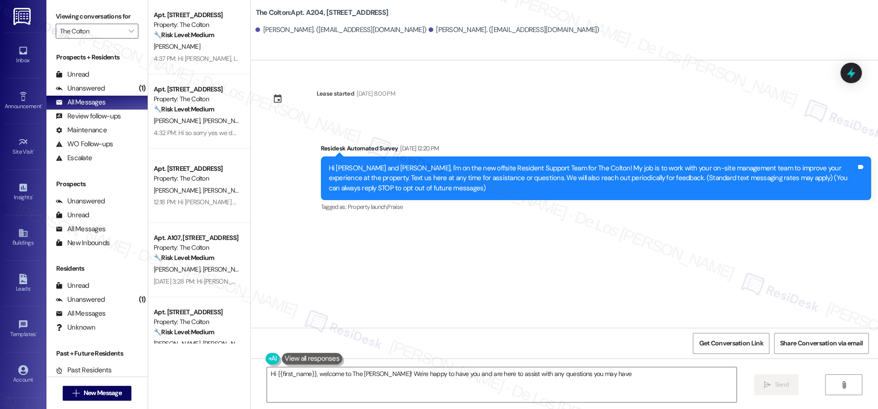
type textarea "Hi {{first_name}}, welcome to The [PERSON_NAME]! We're happy to have you and ar…"
click at [106, 31] on input "The Colton" at bounding box center [92, 31] width 64 height 15
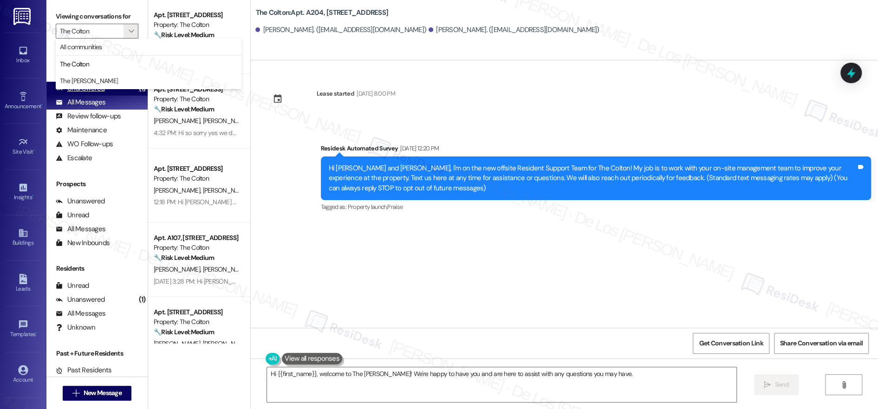
click at [110, 92] on div "Unanswered (1)" at bounding box center [96, 89] width 101 height 14
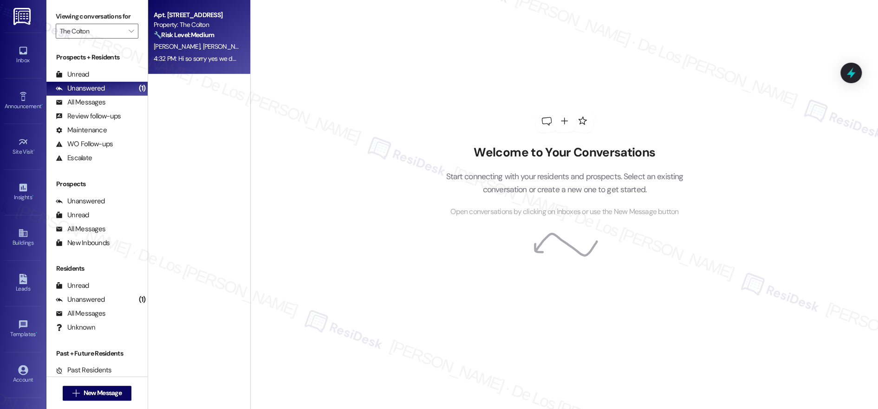
click at [203, 39] on div "🔧 Risk Level: Medium The resident confirms the oven fan is not working. This is…" at bounding box center [197, 35] width 86 height 10
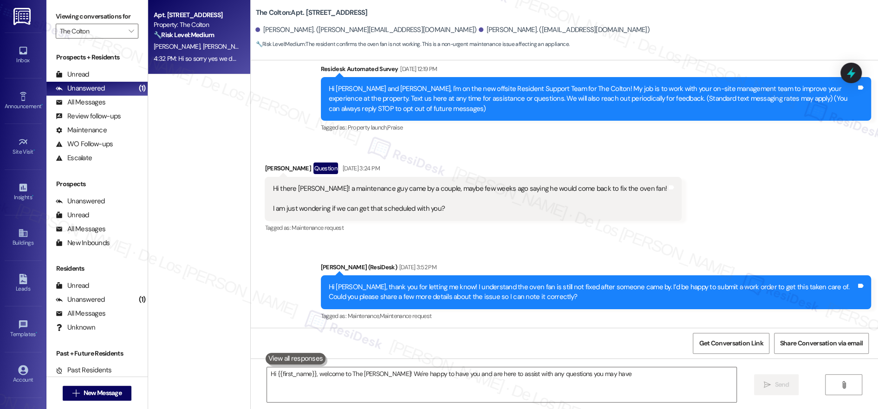
type textarea "Hi {{first_name}}, welcome to The [PERSON_NAME]! We're happy to have you and ar…"
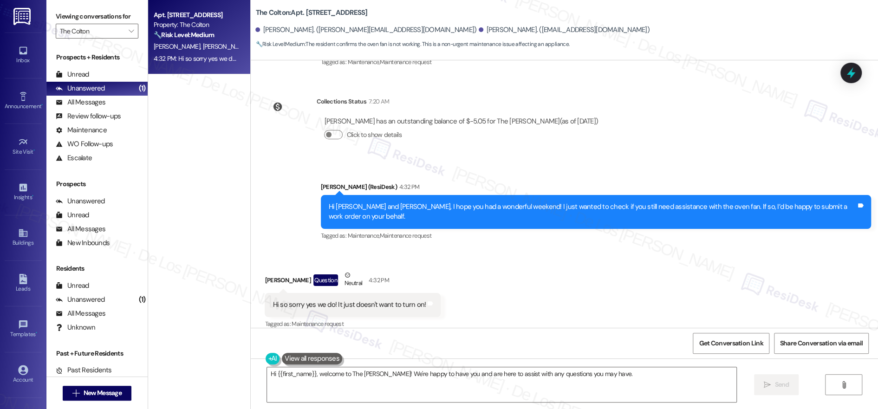
scroll to position [0, 0]
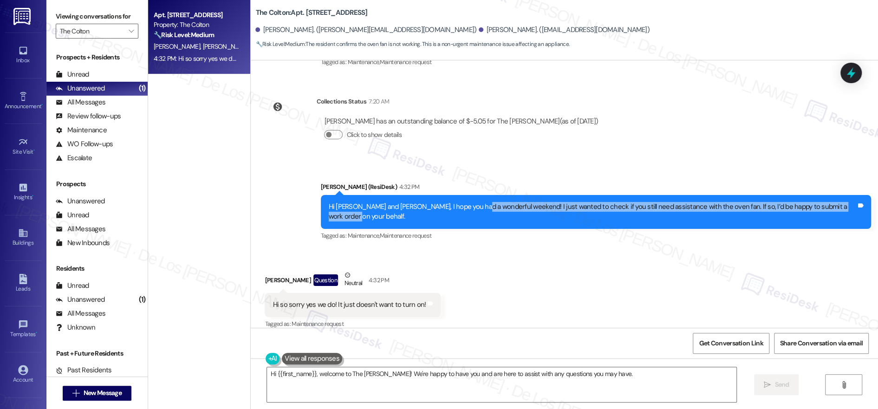
drag, startPoint x: 484, startPoint y: 206, endPoint x: 643, endPoint y: 217, distance: 158.7
click at [643, 217] on div "Hi [PERSON_NAME] and [PERSON_NAME], I hope you had a wonderful weekend! I just …" at bounding box center [596, 212] width 550 height 34
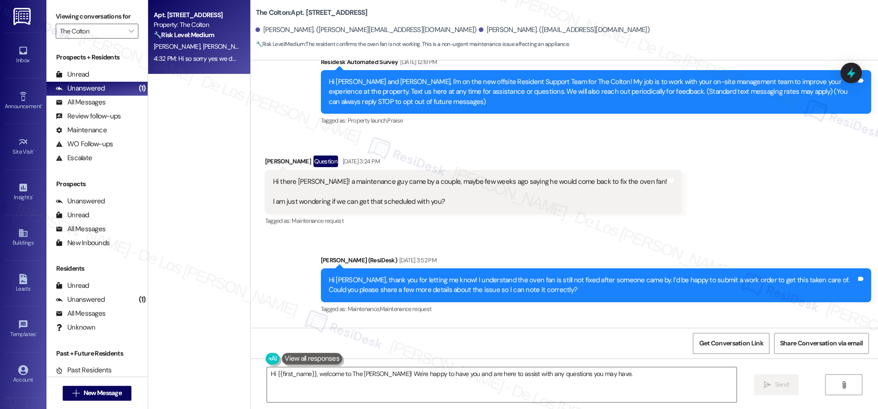
scroll to position [25, 0]
